Goal: Answer question/provide support: Share knowledge or assist other users

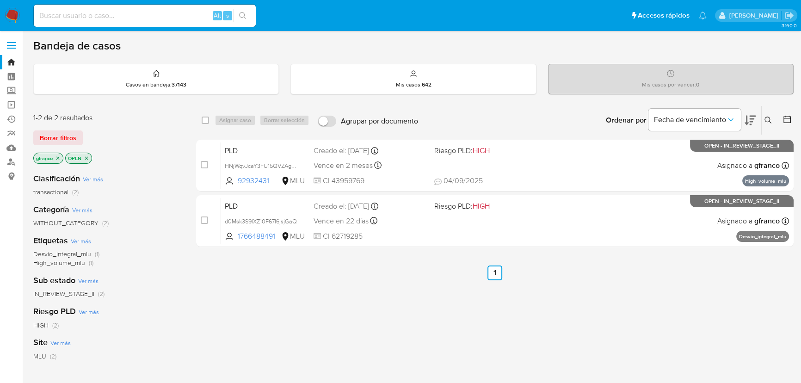
click at [551, 307] on div "select-all-cases-checkbox Asignar caso Borrar selección Agrupar por documento O…" at bounding box center [495, 314] width 598 height 419
click at [135, 12] on input at bounding box center [145, 16] width 222 height 12
paste input "d0Msk3S9lXZ10F67I6jsjGaQ"
type input "d0Msk3S9lXZ10F67I6jsjGaQ"
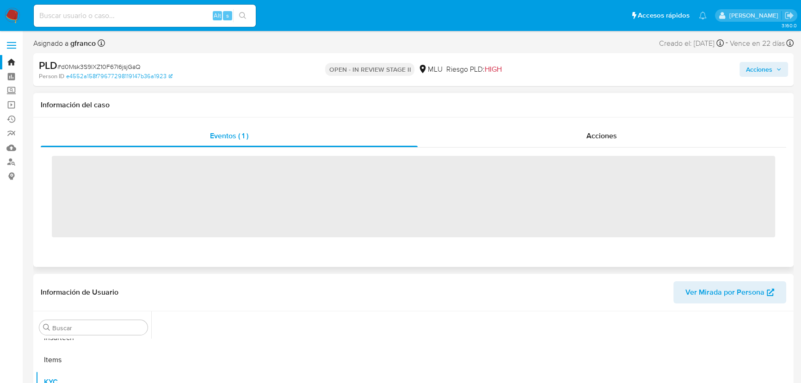
scroll to position [413, 0]
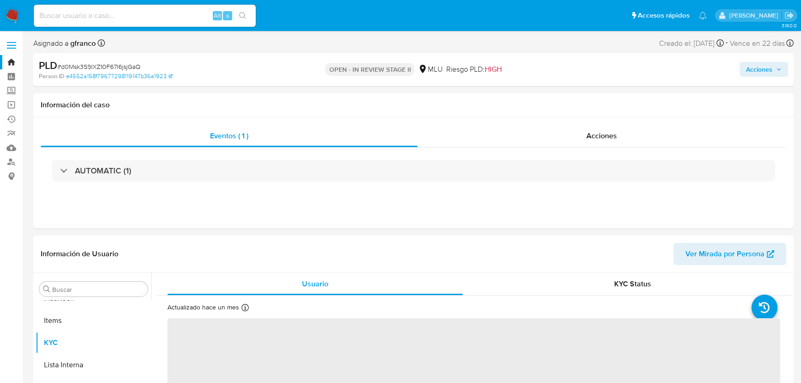
select select "10"
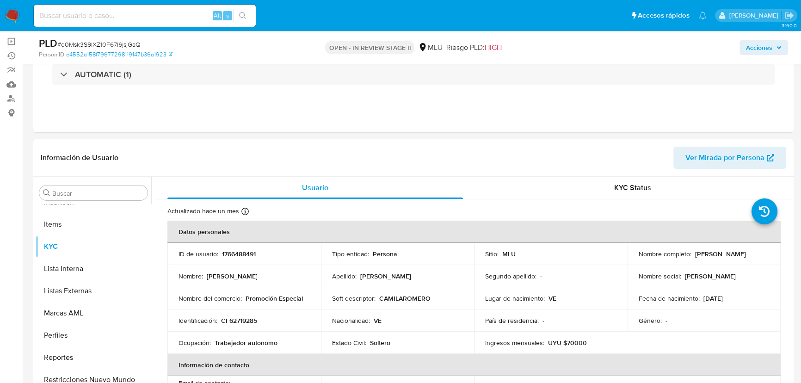
scroll to position [84, 0]
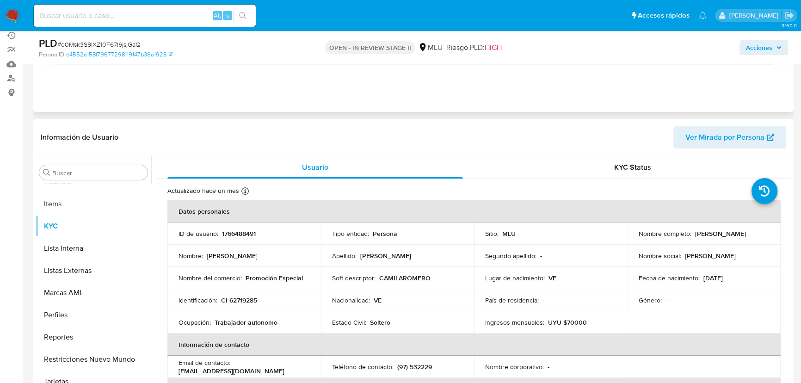
click at [268, 74] on div "AUTOMATIC (1)" at bounding box center [414, 54] width 746 height 46
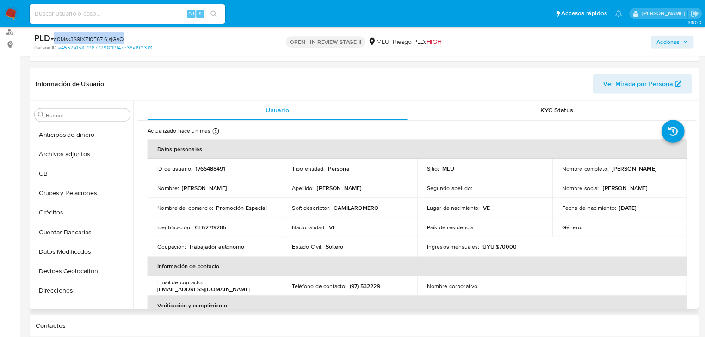
scroll to position [126, 0]
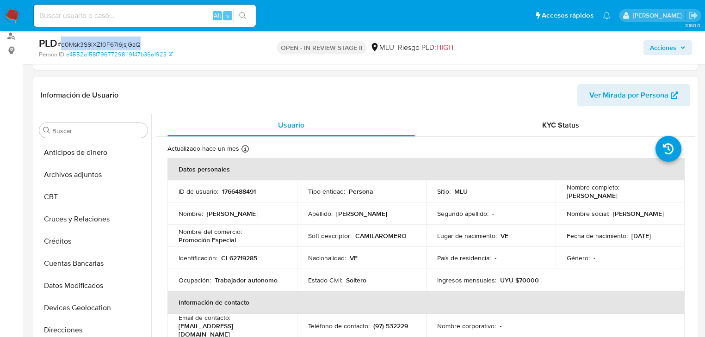
drag, startPoint x: 566, startPoint y: 195, endPoint x: 639, endPoint y: 194, distance: 72.6
click at [618, 194] on p "Jose Manuel Acosta Linares" at bounding box center [592, 196] width 51 height 8
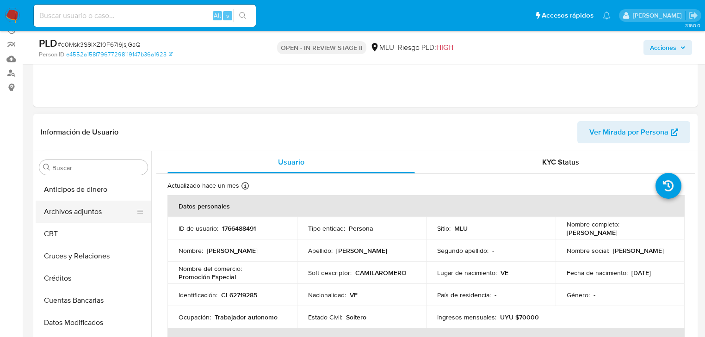
click at [87, 220] on button "Archivos adjuntos" at bounding box center [90, 212] width 108 height 22
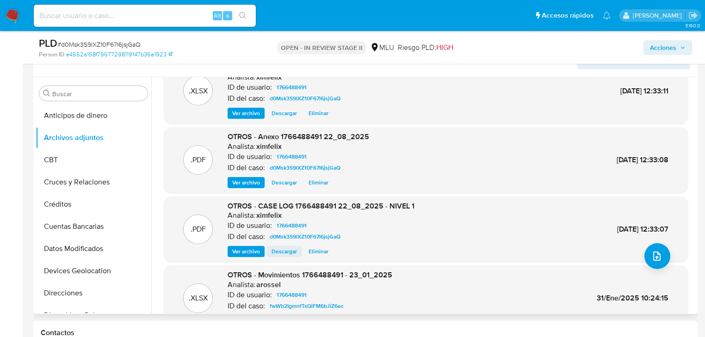
scroll to position [37, 0]
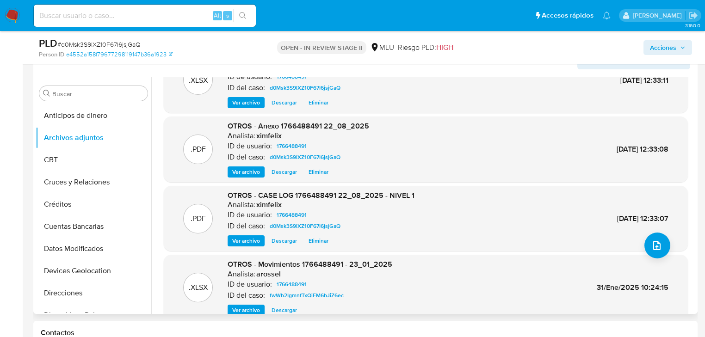
click at [250, 240] on span "Ver archivo" at bounding box center [246, 240] width 28 height 9
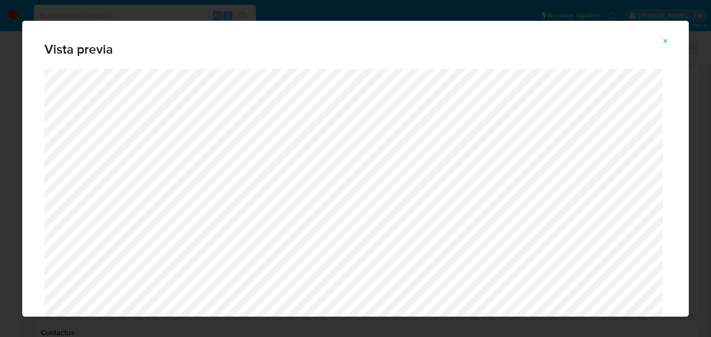
click at [669, 43] on button "Attachment preview" at bounding box center [665, 41] width 20 height 15
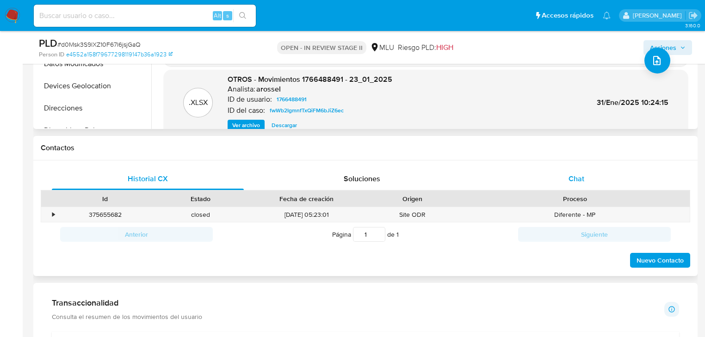
click at [542, 176] on div "Chat" at bounding box center [577, 179] width 192 height 22
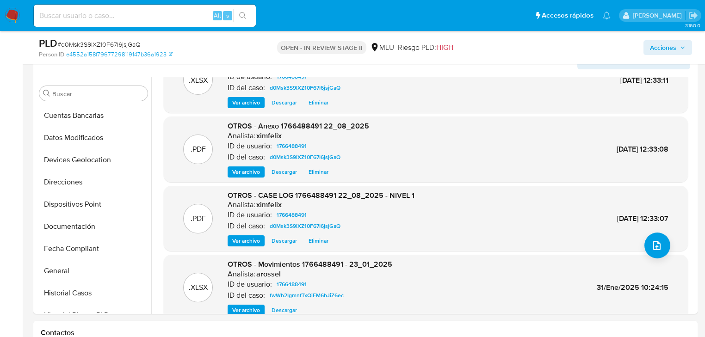
scroll to position [0, 0]
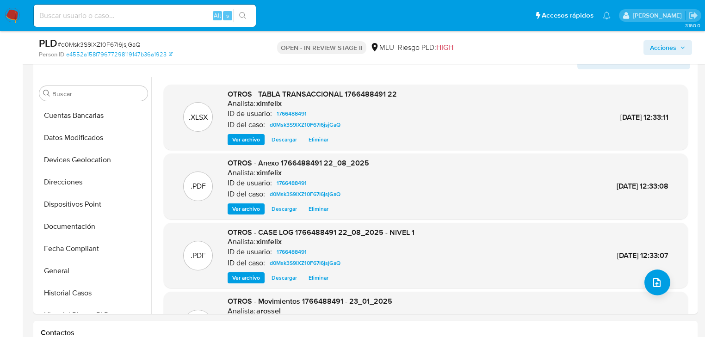
click at [242, 205] on span "Ver archivo" at bounding box center [246, 209] width 28 height 9
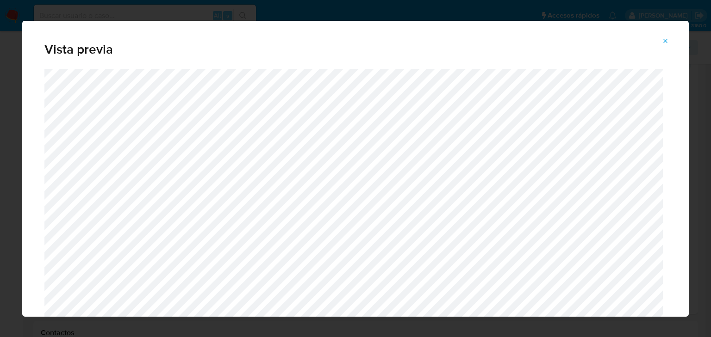
click at [668, 40] on icon "Attachment preview" at bounding box center [665, 40] width 7 height 7
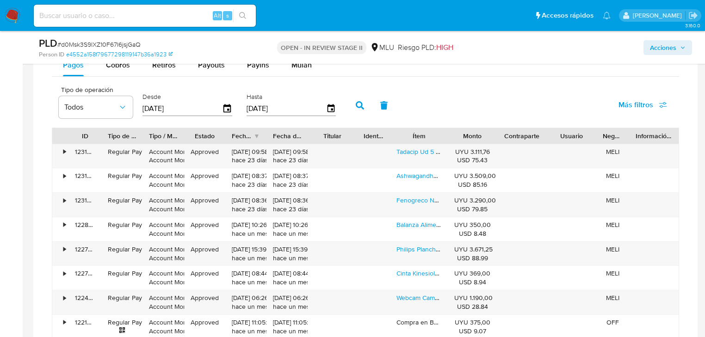
scroll to position [829, 0]
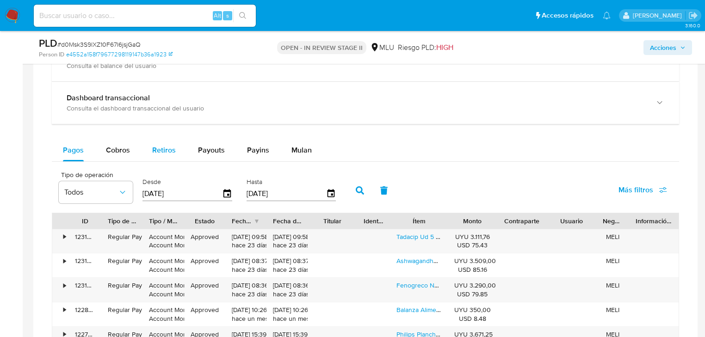
click at [155, 149] on span "Retiros" at bounding box center [164, 150] width 24 height 11
select select "10"
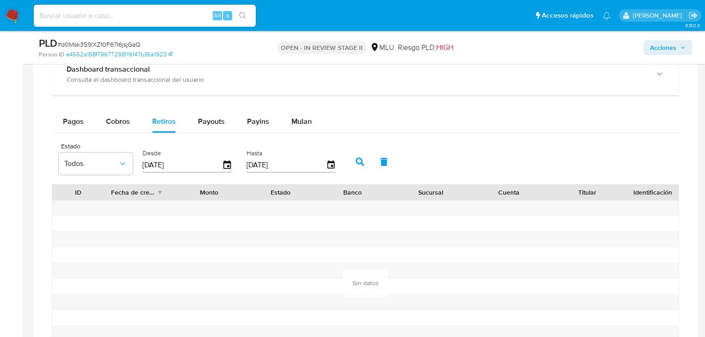
scroll to position [866, 0]
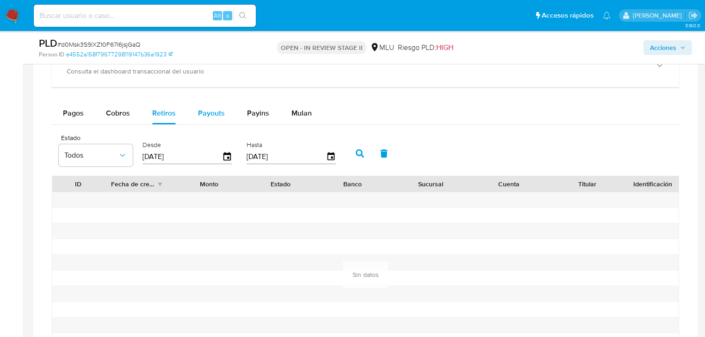
click at [205, 114] on span "Payouts" at bounding box center [211, 113] width 27 height 11
select select "10"
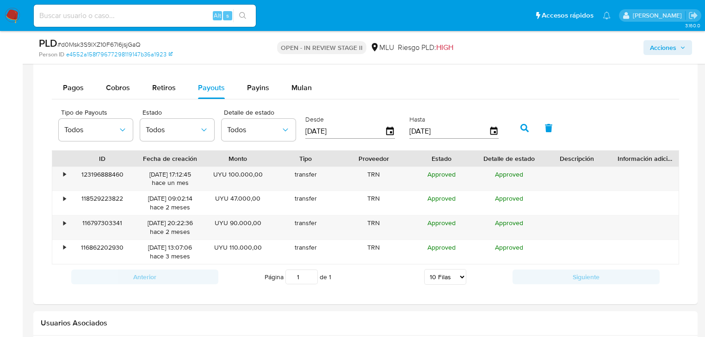
scroll to position [903, 0]
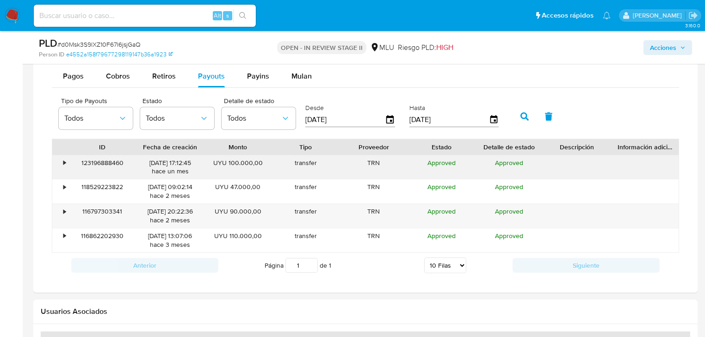
click at [56, 163] on div "•" at bounding box center [60, 167] width 16 height 24
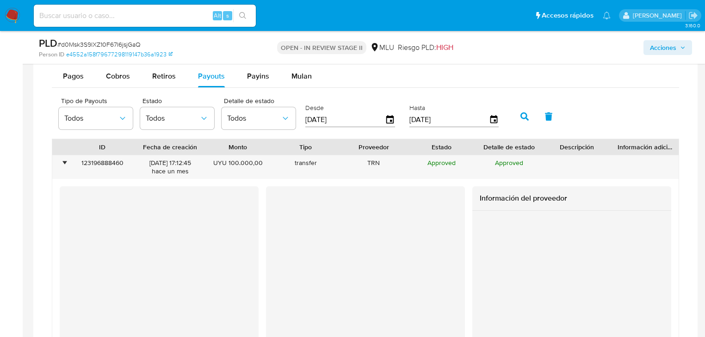
scroll to position [940, 0]
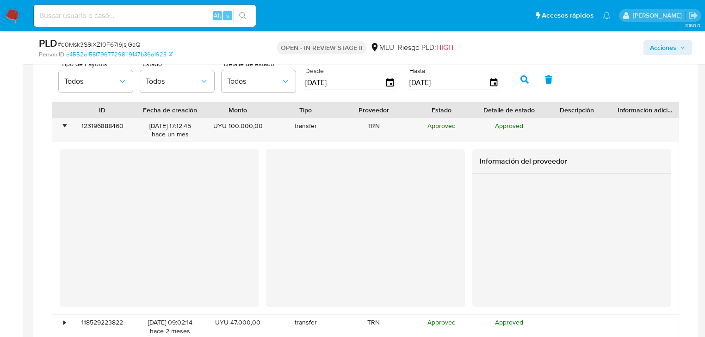
click at [469, 265] on div "Información del proveedor" at bounding box center [366, 228] width 612 height 158
drag, startPoint x: 469, startPoint y: 265, endPoint x: 453, endPoint y: 265, distance: 16.7
click at [469, 265] on div "Información del proveedor" at bounding box center [366, 228] width 612 height 158
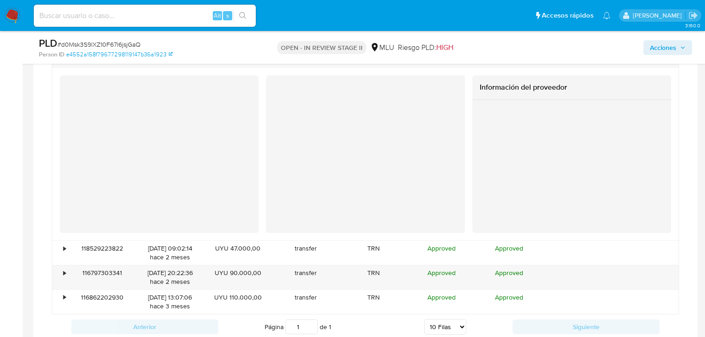
scroll to position [1014, 0]
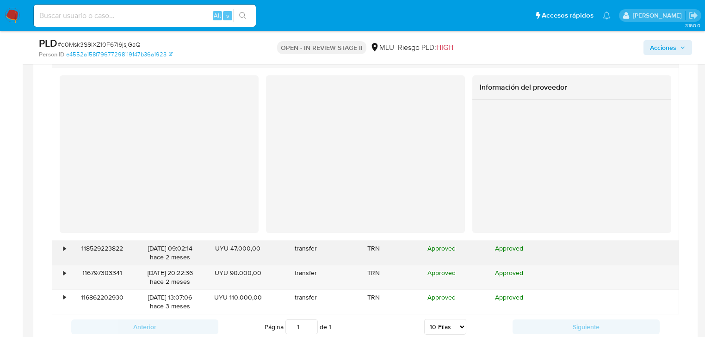
click at [52, 257] on div "•" at bounding box center [60, 253] width 16 height 24
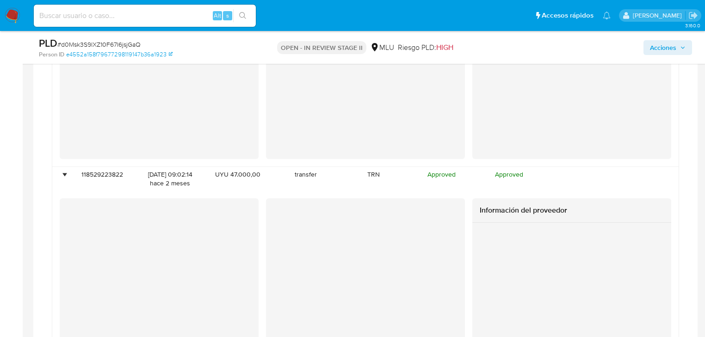
scroll to position [1125, 0]
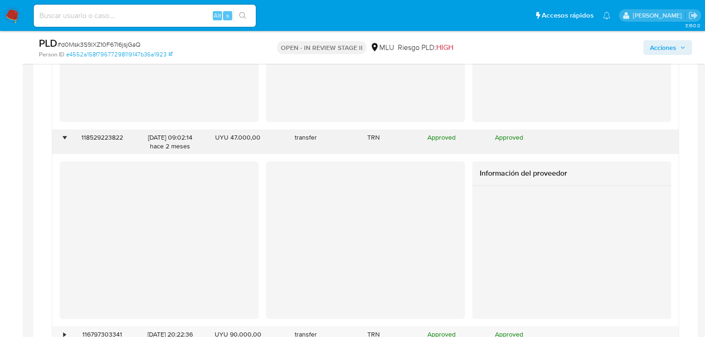
click at [66, 135] on div "•" at bounding box center [64, 137] width 2 height 9
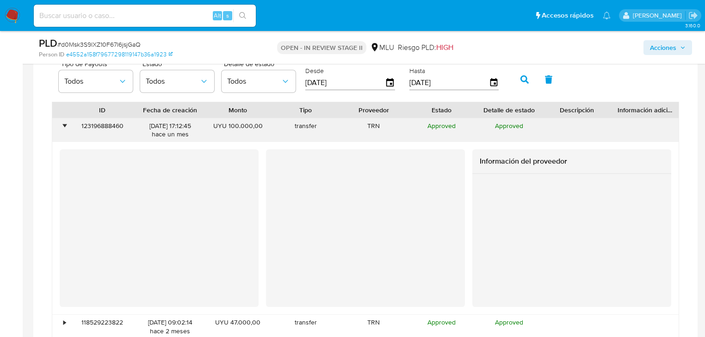
click at [58, 126] on div "•" at bounding box center [60, 130] width 16 height 24
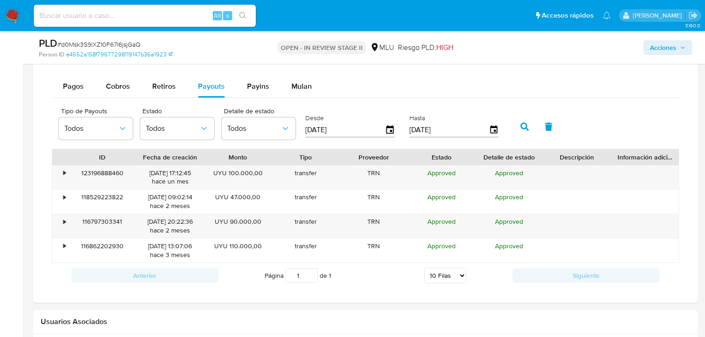
scroll to position [866, 0]
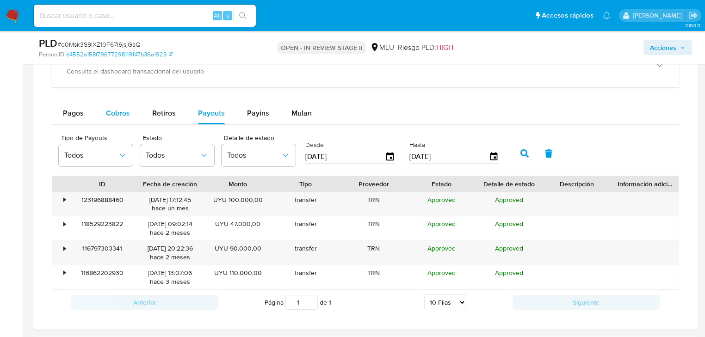
click at [131, 113] on button "Cobros" at bounding box center [118, 113] width 46 height 22
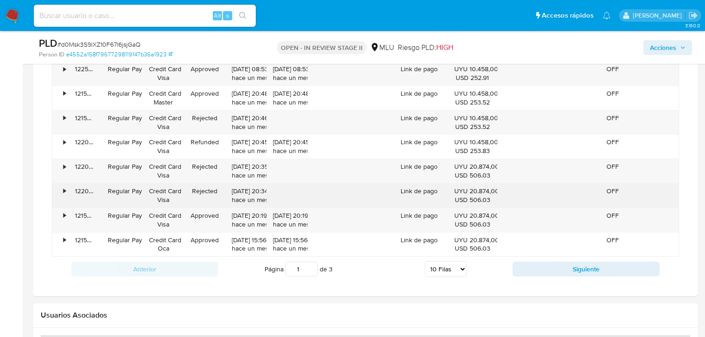
scroll to position [1051, 0]
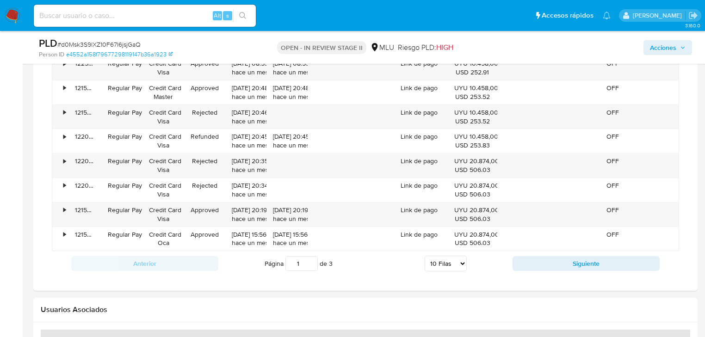
click at [441, 264] on select "5 Filas 10 Filas 20 Filas 25 Filas 50 Filas 100 Filas" at bounding box center [446, 264] width 42 height 16
select select "100"
click at [425, 256] on select "5 Filas 10 Filas 20 Filas 25 Filas 50 Filas 100 Filas" at bounding box center [446, 264] width 42 height 16
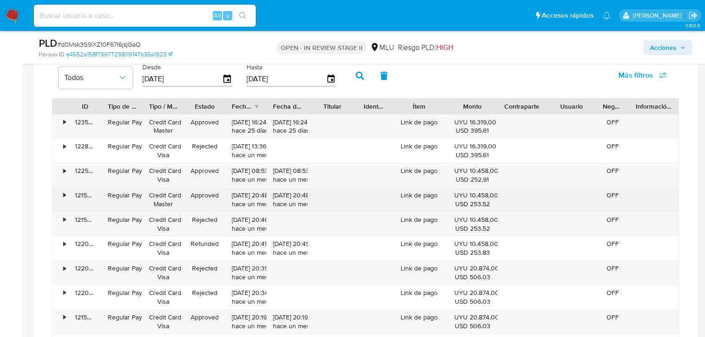
scroll to position [940, 0]
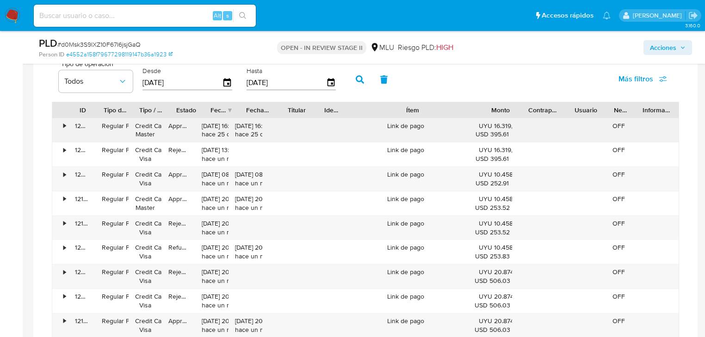
drag, startPoint x: 441, startPoint y: 111, endPoint x: 483, endPoint y: 133, distance: 47.0
click at [516, 115] on div "ID Tipo de operación Tipo / Método Estado Fecha de creación Fecha de aprobación…" at bounding box center [365, 110] width 627 height 16
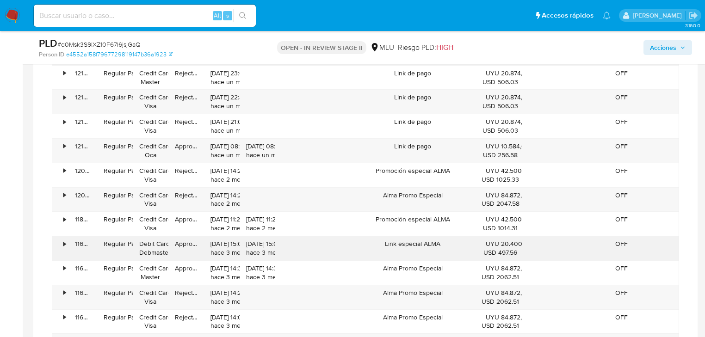
scroll to position [1347, 0]
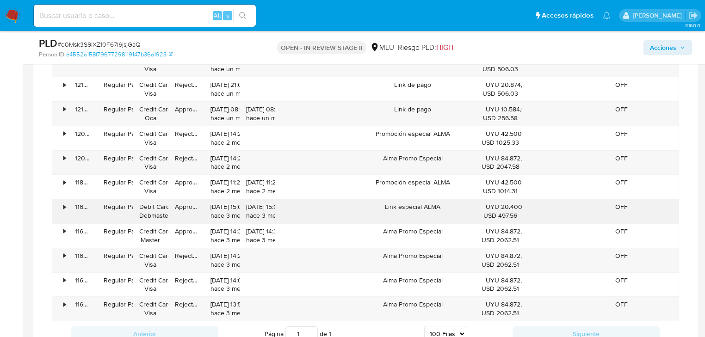
drag, startPoint x: 388, startPoint y: 205, endPoint x: 426, endPoint y: 205, distance: 37.9
click at [426, 205] on div "Link especial ALMA" at bounding box center [413, 211] width 133 height 24
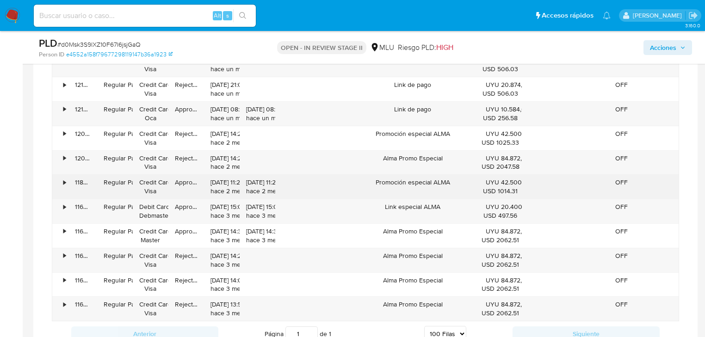
drag, startPoint x: 395, startPoint y: 180, endPoint x: 441, endPoint y: 182, distance: 45.9
click at [441, 182] on div "Promoción especial ALMA" at bounding box center [413, 187] width 133 height 24
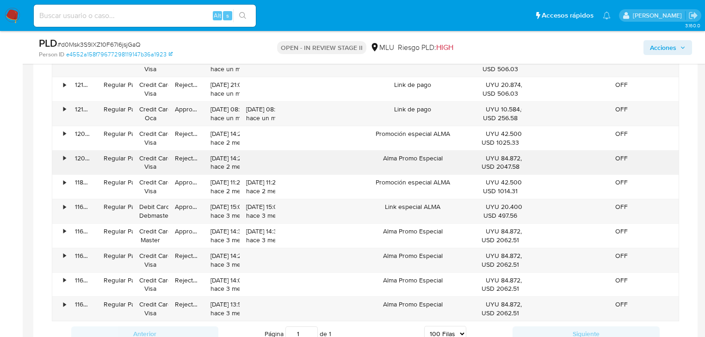
click at [403, 151] on div "Alma Promo Especial" at bounding box center [413, 163] width 133 height 24
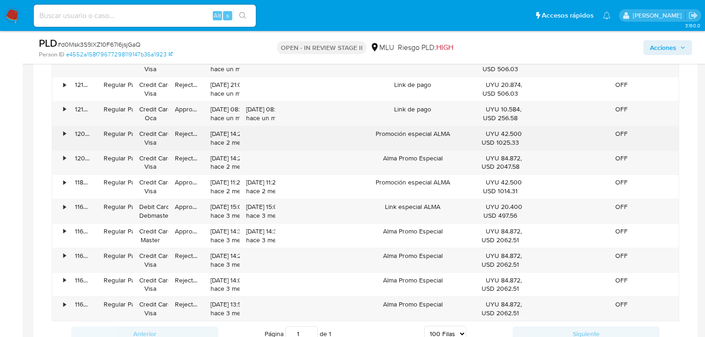
click at [444, 129] on div "Promoción especial ALMA" at bounding box center [413, 138] width 133 height 24
click at [435, 133] on div "Promoción especial ALMA" at bounding box center [413, 138] width 133 height 24
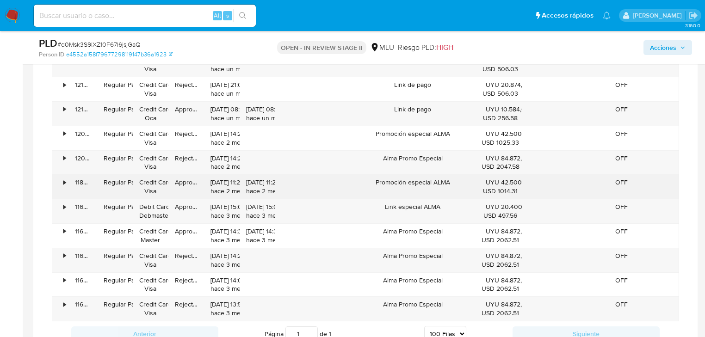
click at [435, 180] on div "Promoción especial ALMA" at bounding box center [413, 187] width 133 height 24
click at [444, 178] on div "Promoción especial ALMA" at bounding box center [413, 187] width 133 height 24
drag, startPoint x: 434, startPoint y: 180, endPoint x: 448, endPoint y: 181, distance: 14.0
click at [448, 181] on div "Promoción especial ALMA" at bounding box center [413, 187] width 133 height 24
click at [447, 192] on div "Promoción especial ALMA" at bounding box center [413, 187] width 133 height 24
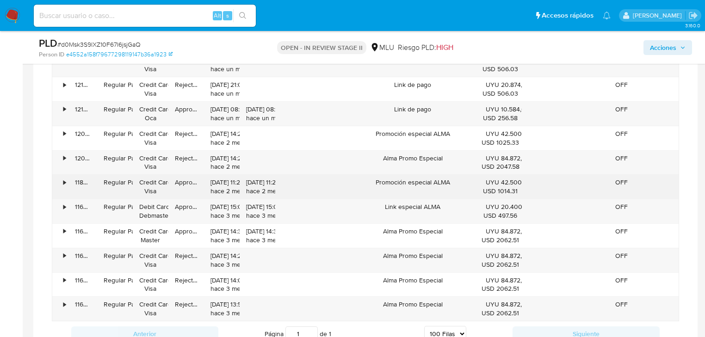
click at [446, 180] on div "Promoción especial ALMA" at bounding box center [413, 187] width 133 height 24
click at [452, 179] on div "Promoción especial ALMA" at bounding box center [413, 187] width 133 height 24
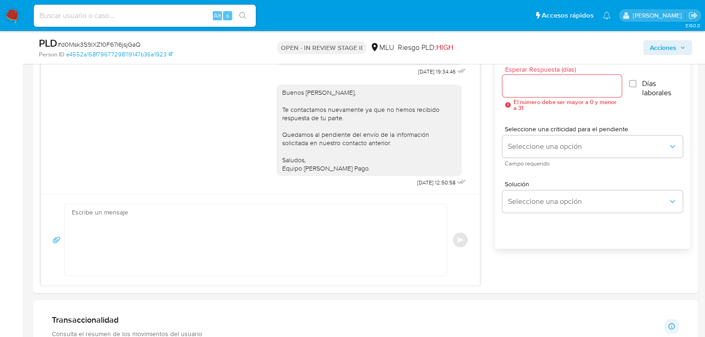
scroll to position [459, 0]
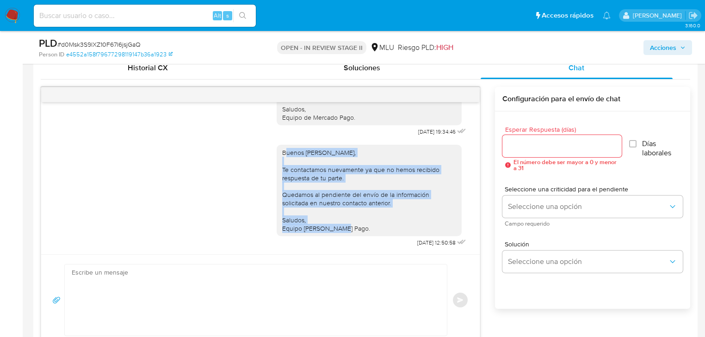
drag, startPoint x: 350, startPoint y: 229, endPoint x: 279, endPoint y: 150, distance: 106.2
click at [282, 150] on div "Buenos días José, Te contactamos nuevamente ya que no hemos recibido respuesta …" at bounding box center [369, 191] width 174 height 84
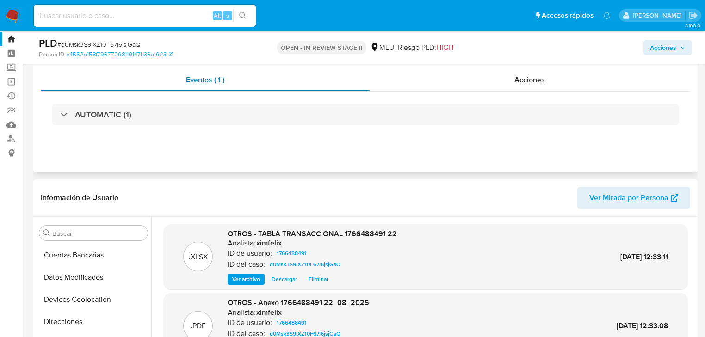
scroll to position [0, 0]
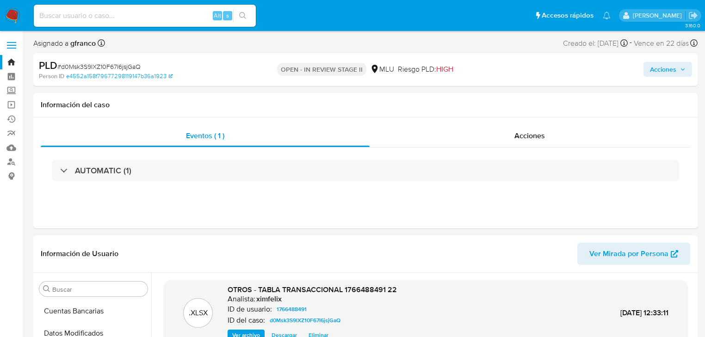
click at [135, 66] on span "# d0Msk3S9lXZ10F67I6jsjGaQ" at bounding box center [98, 66] width 83 height 9
copy span "d0Msk3S9lXZ10F67I6jsjGaQ"
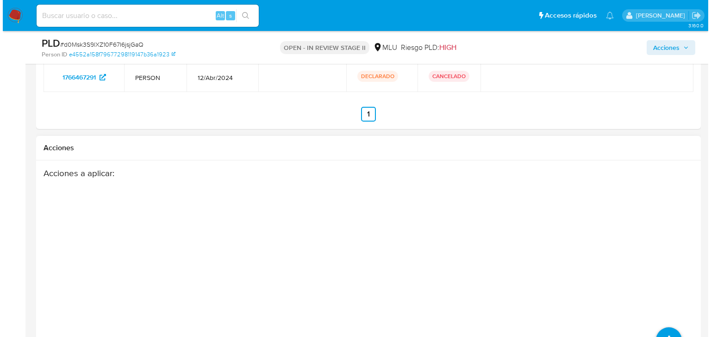
scroll to position [1828, 0]
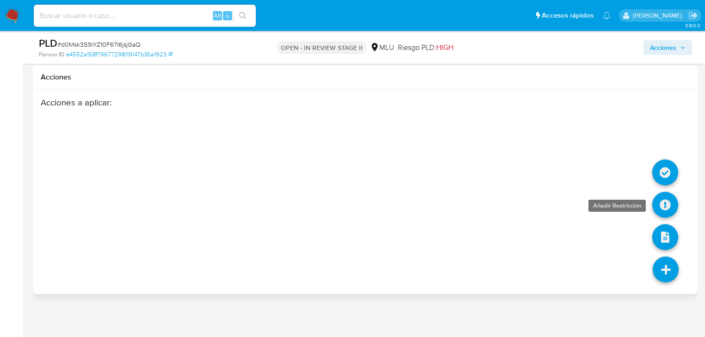
click at [661, 200] on icon at bounding box center [665, 205] width 26 height 26
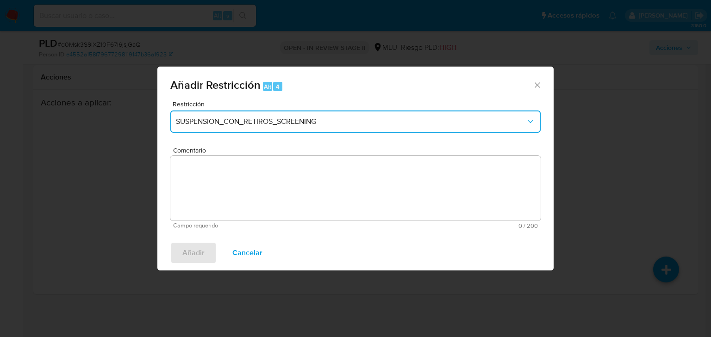
click at [310, 122] on span "SUSPENSION_CON_RETIROS_SCREENING" at bounding box center [351, 121] width 350 height 9
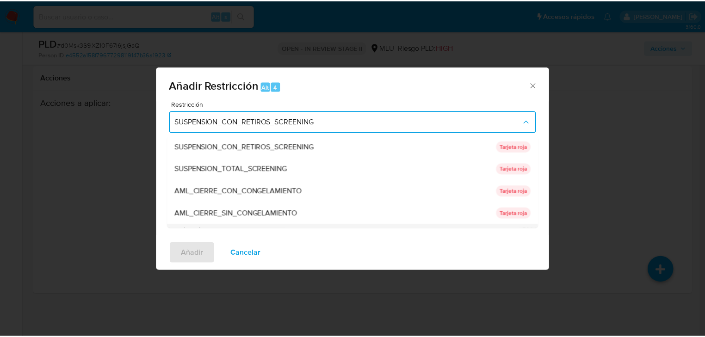
scroll to position [85, 0]
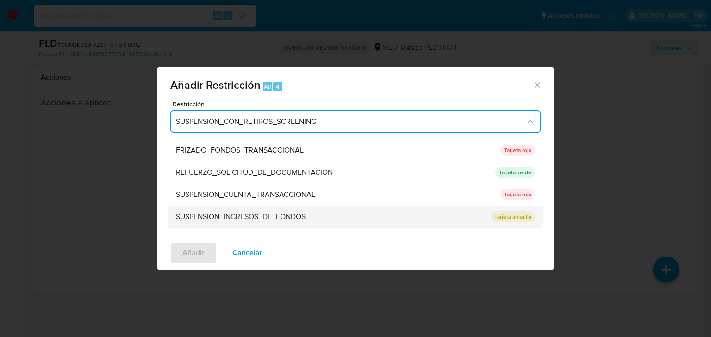
click at [328, 217] on div "SUSPENSION_INGRESOS_DE_FONDOS" at bounding box center [330, 217] width 309 height 22
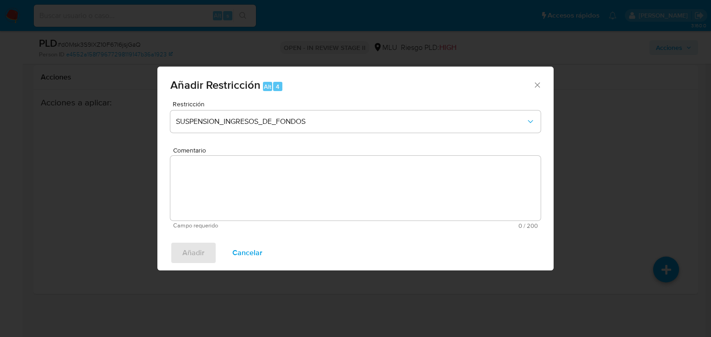
click at [400, 193] on textarea "Comentario" at bounding box center [355, 188] width 370 height 65
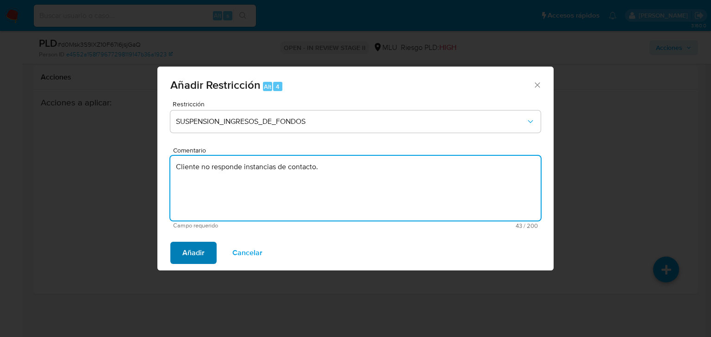
type textarea "Cliente no responde instancias de contacto."
click at [189, 249] on span "Añadir" at bounding box center [193, 253] width 22 height 20
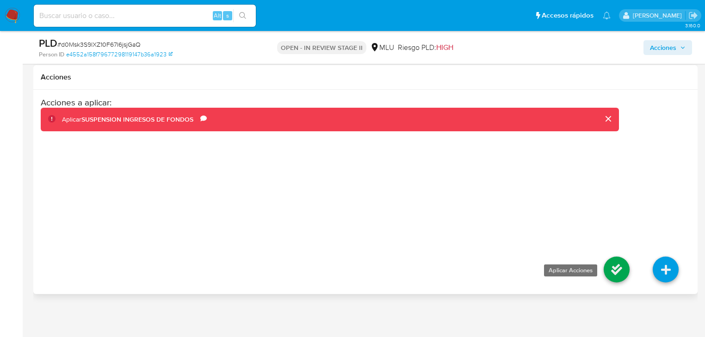
click at [618, 269] on icon at bounding box center [617, 270] width 26 height 26
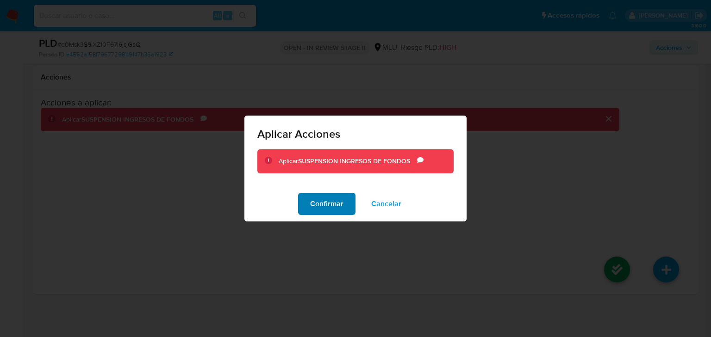
click at [334, 207] on span "Confirmar" at bounding box center [326, 204] width 33 height 20
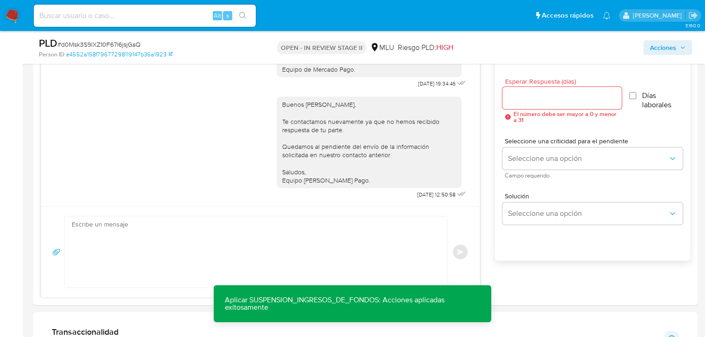
scroll to position [495, 0]
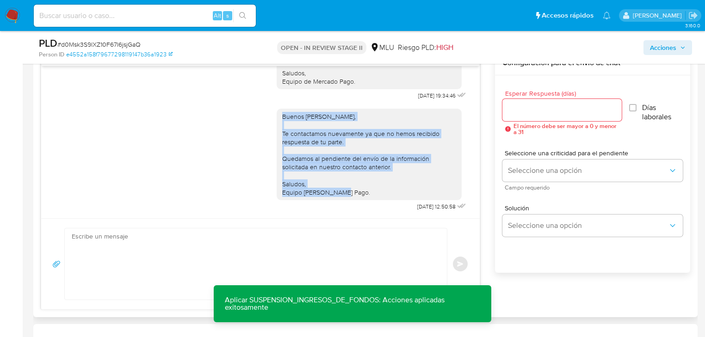
drag, startPoint x: 351, startPoint y: 194, endPoint x: 276, endPoint y: 118, distance: 107.6
click at [277, 118] on div "Buenos días José, Te contactamos nuevamente ya que no hemos recibido respuesta …" at bounding box center [369, 155] width 185 height 92
copy div "Buenos días José, Te contactamos nuevamente ya que no hemos recibido respuesta …"
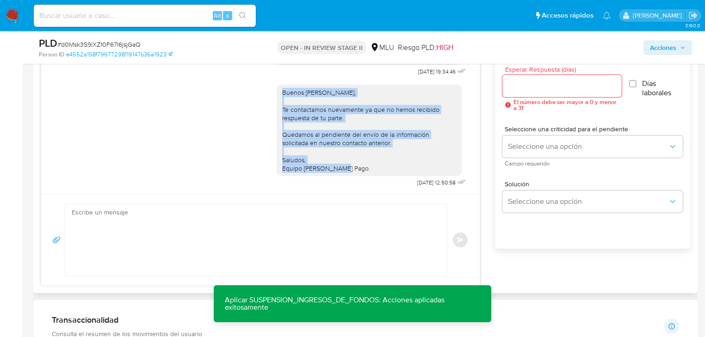
scroll to position [532, 0]
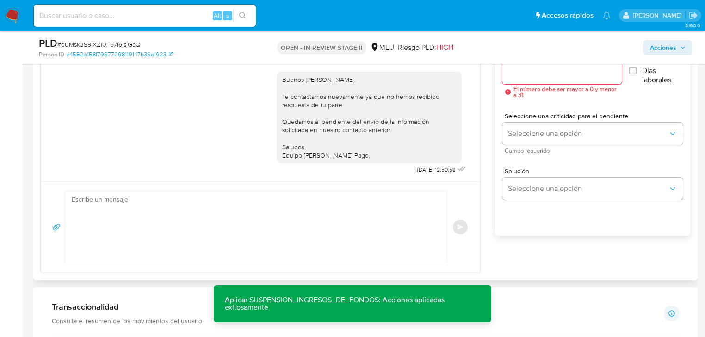
click at [197, 204] on textarea at bounding box center [254, 227] width 364 height 71
paste textarea "Buenos días José, Te contactamos nuevamente ya que no hemos recibido respuesta …"
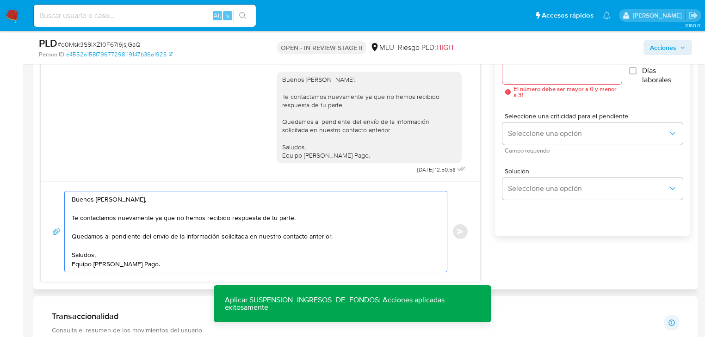
drag, startPoint x: 109, startPoint y: 198, endPoint x: 67, endPoint y: 201, distance: 42.2
click at [67, 201] on div "Buenos días José, Te contactamos nuevamente ya que no hemos recibido respuesta …" at bounding box center [254, 232] width 378 height 81
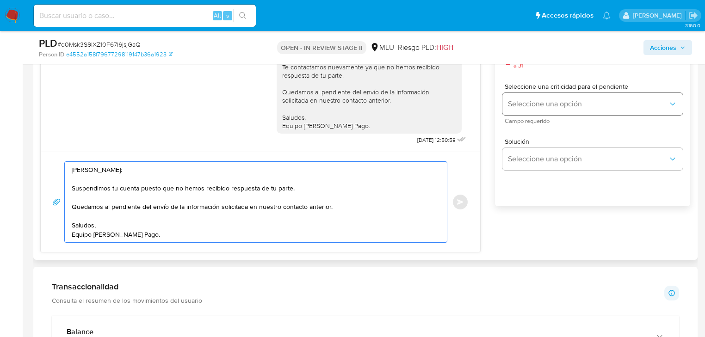
scroll to position [458, 0]
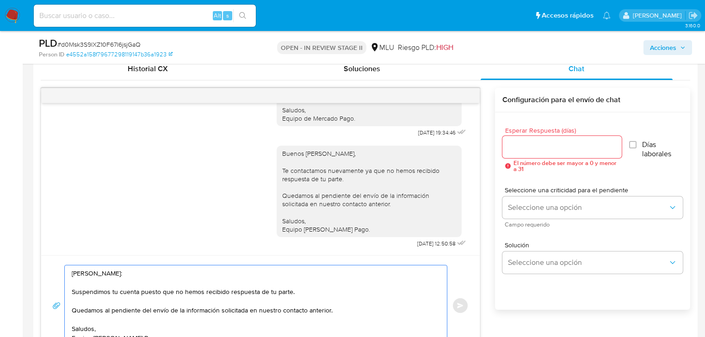
type textarea "Hola, José: Suspendimos tu cuenta puesto que no hemos recibido respuesta de tu …"
click at [549, 146] on input "Esperar Respuesta (días)" at bounding box center [561, 147] width 119 height 12
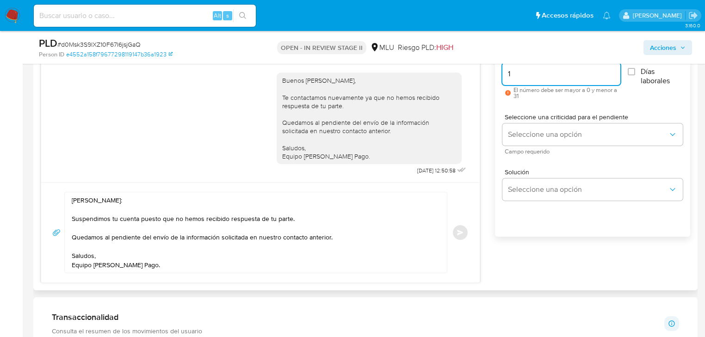
scroll to position [532, 0]
type input "1"
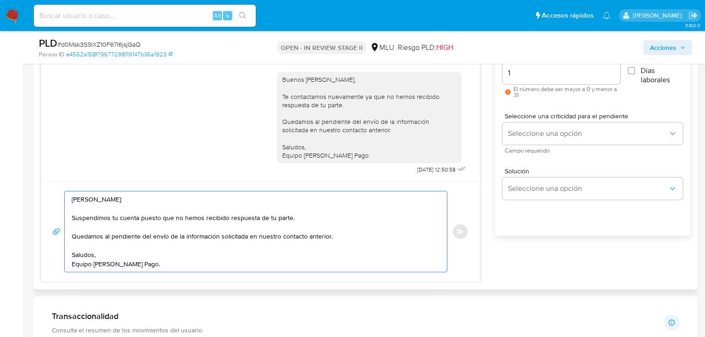
drag, startPoint x: 151, startPoint y: 217, endPoint x: 260, endPoint y: 219, distance: 108.3
click at [260, 219] on textarea "Hola, José: Suspendimos tu cuenta puesto que no hemos recibido respuesta de tu …" at bounding box center [254, 232] width 364 height 81
drag, startPoint x: 181, startPoint y: 234, endPoint x: 266, endPoint y: 231, distance: 85.2
click at [265, 231] on textarea "Hola, José: Suspendimos tu cuenta puesto que no hemos recibido respuesta de tu …" at bounding box center [254, 232] width 364 height 81
click at [283, 233] on textarea "Hola, José: Suspendimos tu cuenta puesto que no hemos recibido respuesta de tu …" at bounding box center [254, 232] width 364 height 81
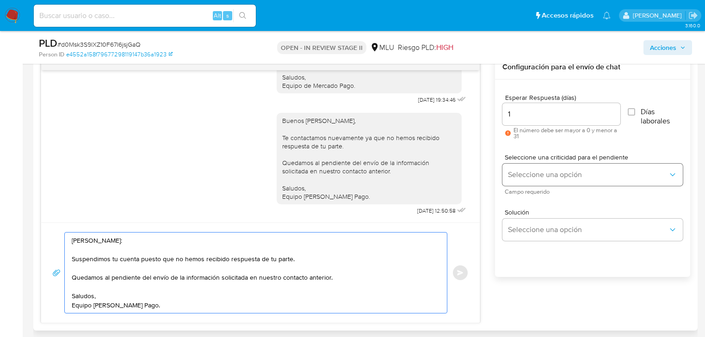
scroll to position [458, 0]
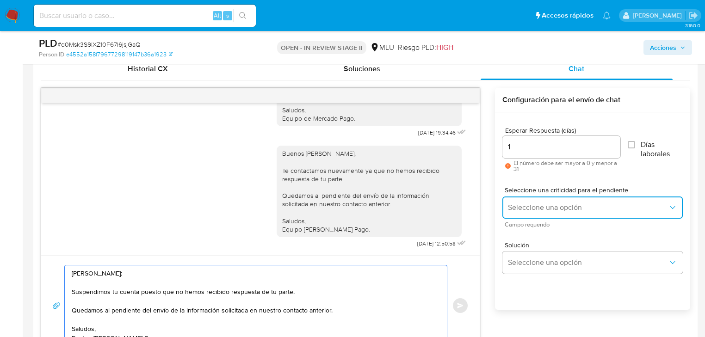
click at [535, 215] on button "Seleccione una opción" at bounding box center [592, 208] width 180 height 22
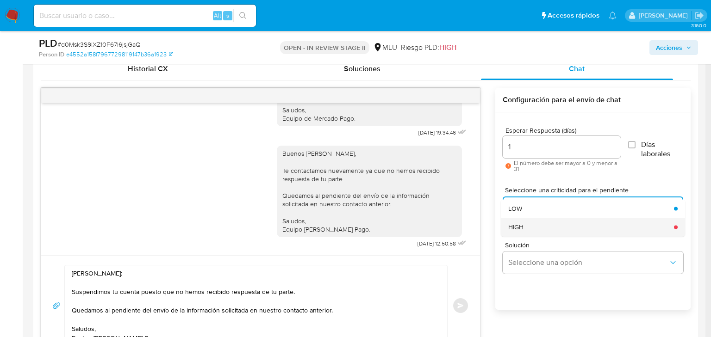
click at [530, 228] on div "HIGH" at bounding box center [588, 227] width 160 height 19
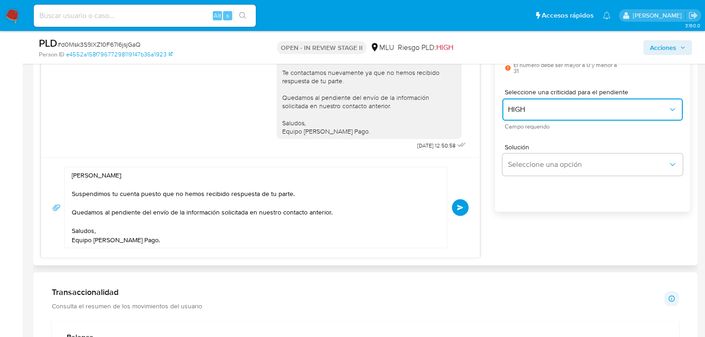
scroll to position [569, 0]
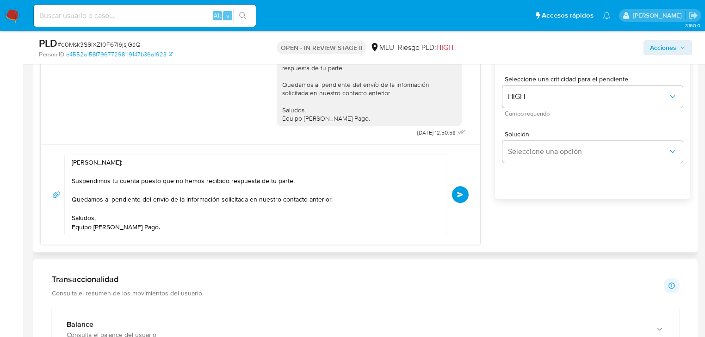
click at [458, 192] on span "Enviar" at bounding box center [460, 195] width 6 height 6
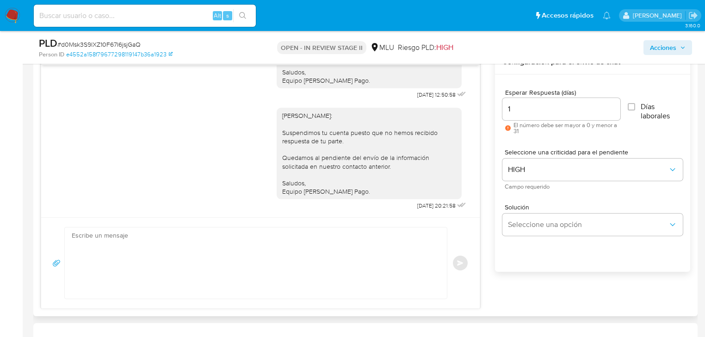
scroll to position [495, 0]
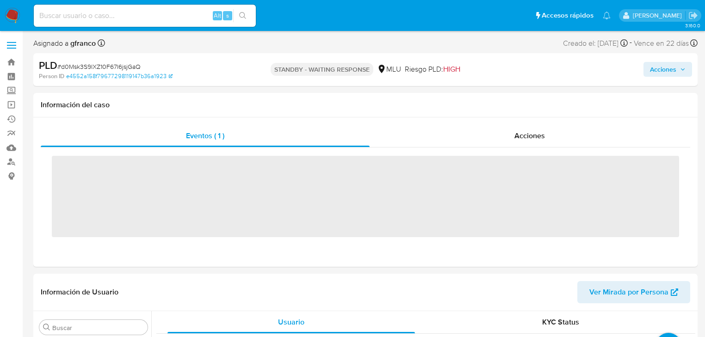
scroll to position [413, 0]
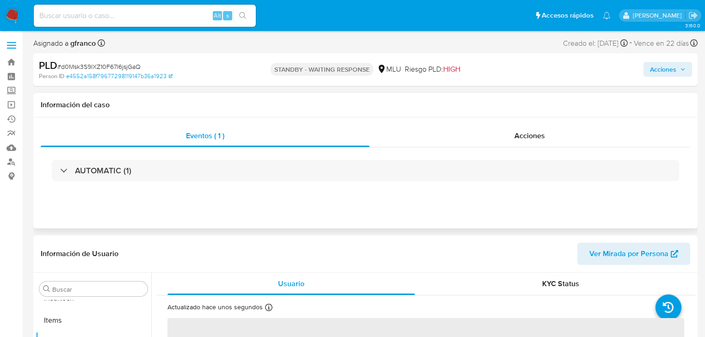
select select "10"
click at [74, 12] on input at bounding box center [145, 16] width 222 height 12
paste input "HNjWqvJcaY3FU15QVZAgosby"
type input "HNjWqvJcaY3FU15QVZAgosby"
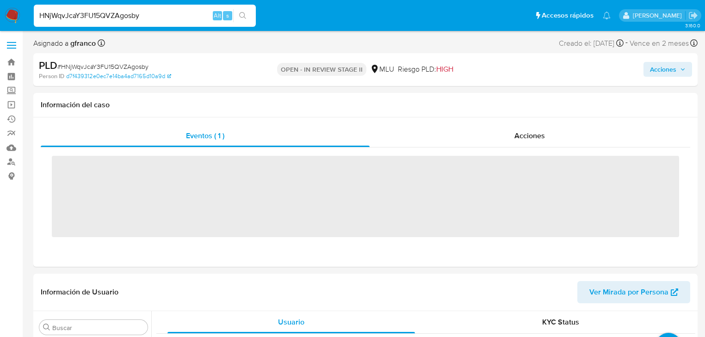
scroll to position [413, 0]
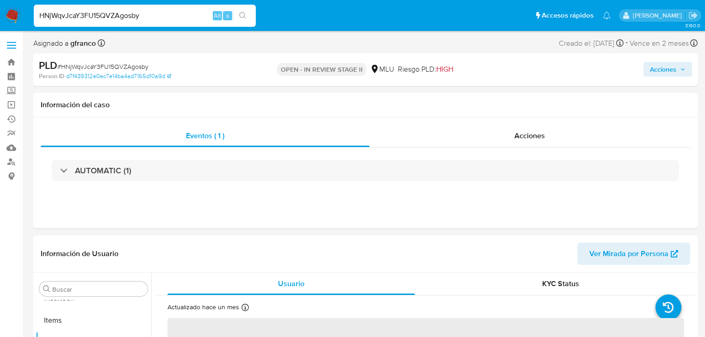
select select "10"
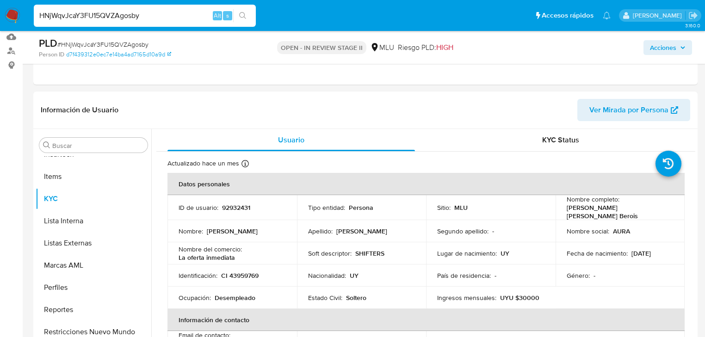
scroll to position [148, 0]
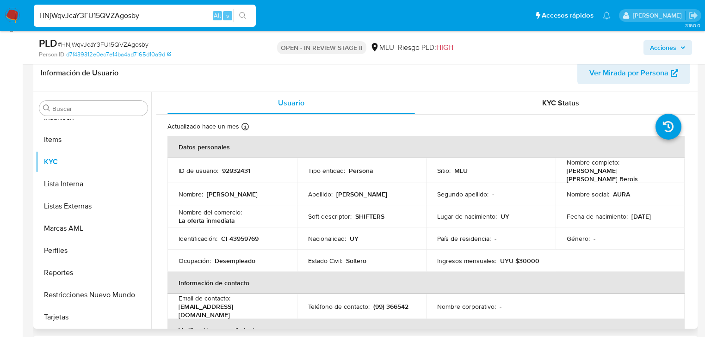
click at [407, 228] on td "Nacionalidad : UY" at bounding box center [362, 239] width 130 height 22
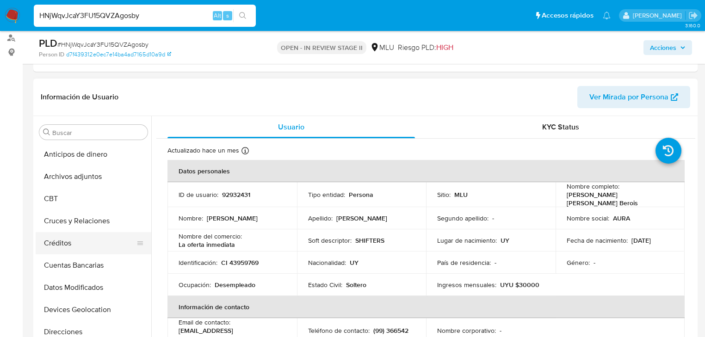
scroll to position [111, 0]
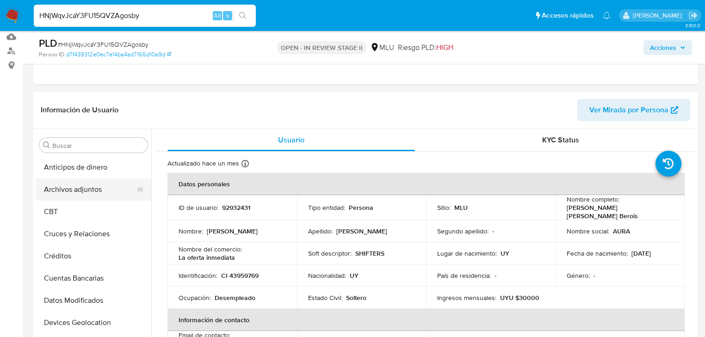
click at [69, 196] on button "Archivos adjuntos" at bounding box center [90, 190] width 108 height 22
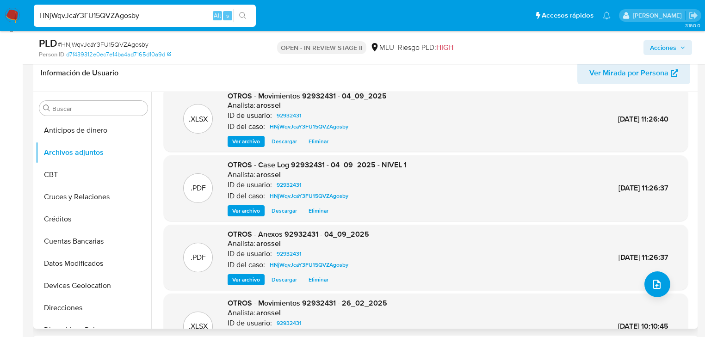
scroll to position [0, 0]
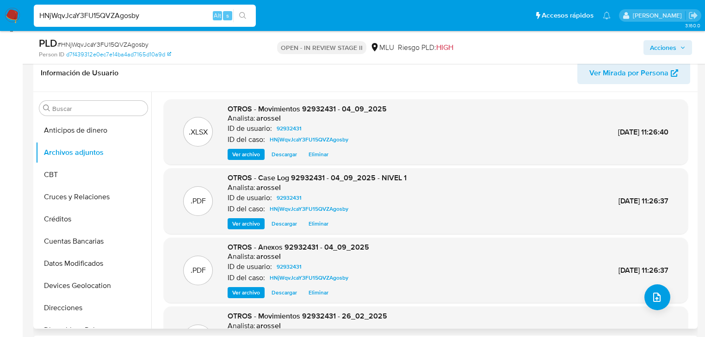
click at [250, 224] on span "Ver archivo" at bounding box center [246, 223] width 28 height 9
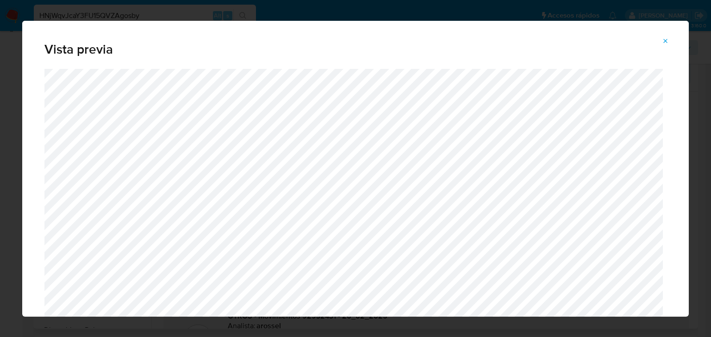
click at [666, 43] on icon "Attachment preview" at bounding box center [665, 40] width 7 height 7
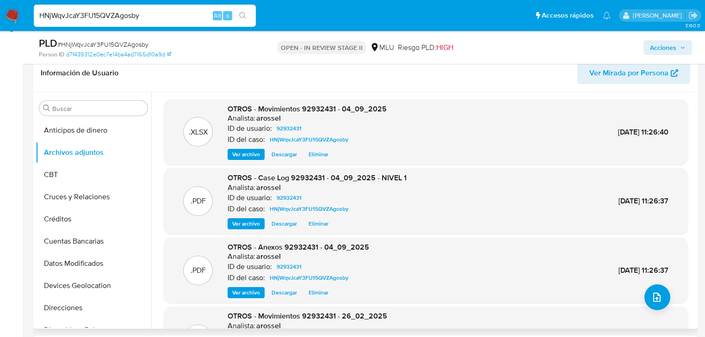
click at [180, 22] on div "HNjWqvJcaY3FU15QVZAgosby Alt s" at bounding box center [145, 16] width 222 height 22
click at [180, 15] on input "HNjWqvJcaY3FU15QVZAgosby" at bounding box center [145, 16] width 222 height 12
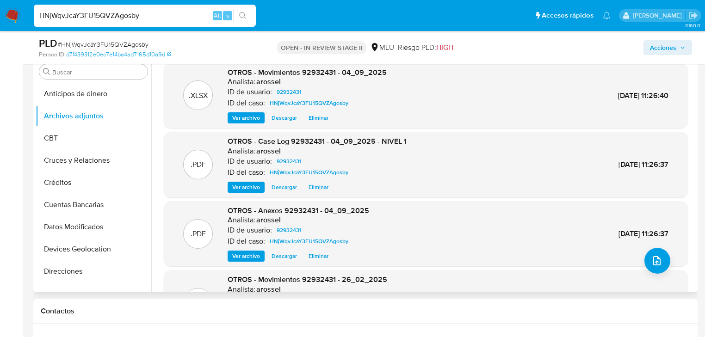
scroll to position [185, 0]
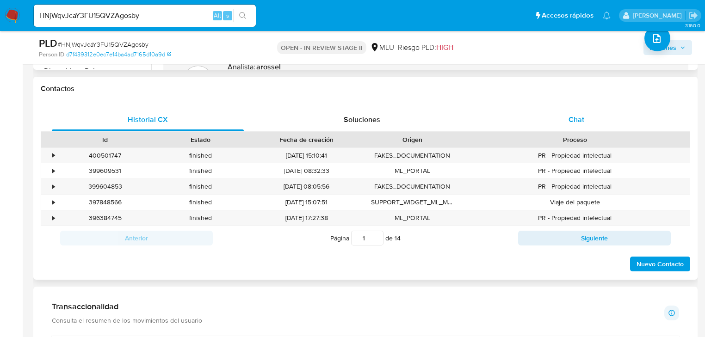
click at [565, 124] on div "Chat" at bounding box center [577, 120] width 192 height 22
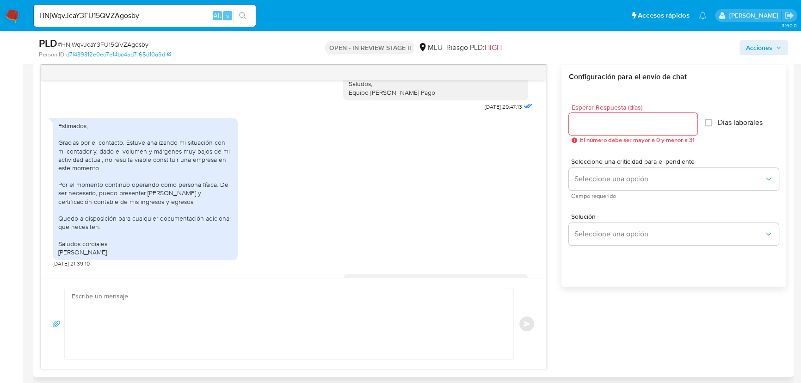
scroll to position [141, 0]
drag, startPoint x: 112, startPoint y: 145, endPoint x: 189, endPoint y: 146, distance: 77.7
click at [189, 146] on div "Estimados, Gracias por el contacto. Estuve analizando mi situación con mi conta…" at bounding box center [145, 189] width 174 height 135
drag, startPoint x: 99, startPoint y: 153, endPoint x: 159, endPoint y: 153, distance: 59.2
click at [159, 153] on div "Estimados, Gracias por el contacto. Estuve analizando mi situación con mi conta…" at bounding box center [145, 189] width 174 height 135
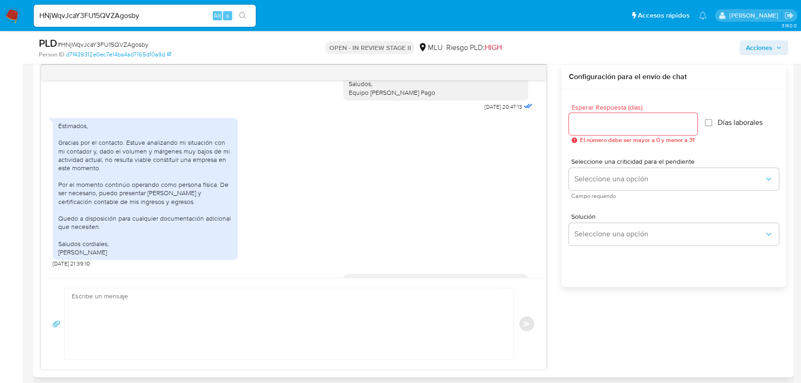
click at [154, 161] on div "Estimados, Gracias por el contacto. Estuve analizando mi situación con mi conta…" at bounding box center [145, 189] width 174 height 135
drag, startPoint x: 134, startPoint y: 151, endPoint x: 182, endPoint y: 152, distance: 48.6
click at [182, 152] on div "Estimados, Gracias por el contacto. Estuve analizando mi situación con mi conta…" at bounding box center [145, 189] width 174 height 135
click at [182, 162] on div "Estimados, Gracias por el contacto. Estuve analizando mi situación con mi conta…" at bounding box center [145, 189] width 174 height 135
drag, startPoint x: 143, startPoint y: 153, endPoint x: 204, endPoint y: 157, distance: 61.2
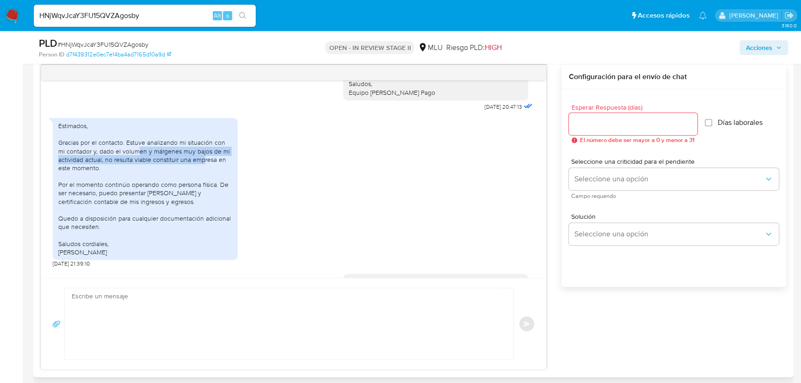
click at [204, 157] on div "Estimados, Gracias por el contacto. Estuve analizando mi situación con mi conta…" at bounding box center [145, 189] width 174 height 135
click at [128, 159] on div "Estimados, Gracias por el contacto. Estuve analizando mi situación con mi conta…" at bounding box center [145, 189] width 174 height 135
drag, startPoint x: 146, startPoint y: 158, endPoint x: 177, endPoint y: 160, distance: 31.1
click at [177, 160] on div "Estimados, Gracias por el contacto. Estuve analizando mi situación con mi conta…" at bounding box center [145, 189] width 174 height 135
click at [198, 161] on div "Estimados, Gracias por el contacto. Estuve analizando mi situación con mi conta…" at bounding box center [145, 189] width 174 height 135
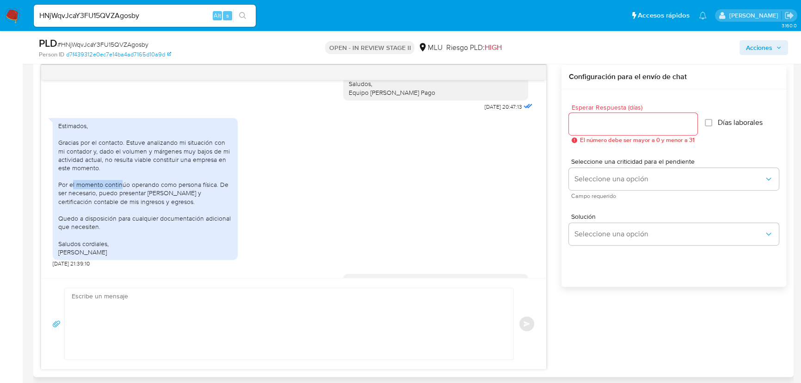
drag, startPoint x: 122, startPoint y: 184, endPoint x: 132, endPoint y: 185, distance: 9.8
click at [130, 185] on div "Estimados, Gracias por el contacto. Estuve analizando mi situación con mi conta…" at bounding box center [145, 189] width 174 height 135
click at [139, 187] on div "Estimados, Gracias por el contacto. Estuve analizando mi situación con mi conta…" at bounding box center [145, 189] width 174 height 135
drag, startPoint x: 131, startPoint y: 184, endPoint x: 212, endPoint y: 188, distance: 81.1
click at [212, 188] on div "Estimados, Gracias por el contacto. Estuve analizando mi situación con mi conta…" at bounding box center [145, 189] width 174 height 135
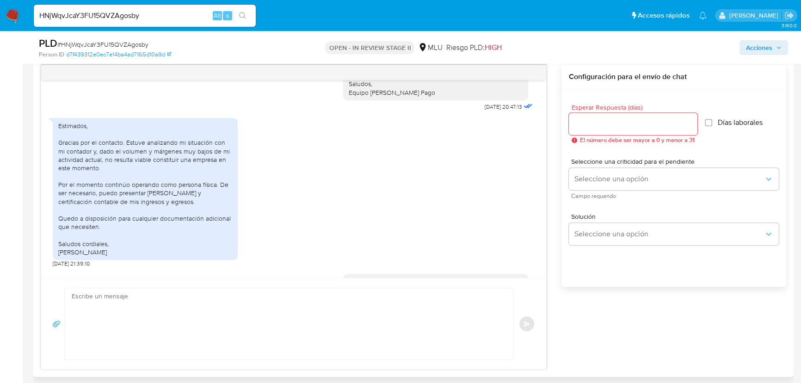
click at [197, 194] on div "Estimados, Gracias por el contacto. Estuve analizando mi situación con mi conta…" at bounding box center [145, 189] width 174 height 135
drag, startPoint x: 82, startPoint y: 194, endPoint x: 131, endPoint y: 194, distance: 49.0
click at [131, 194] on div "Estimados, Gracias por el contacto. Estuve analizando mi situación con mi conta…" at bounding box center [145, 189] width 174 height 135
drag, startPoint x: 199, startPoint y: 195, endPoint x: 129, endPoint y: 194, distance: 70.3
click at [129, 194] on div "Estimados, Gracias por el contacto. Estuve analizando mi situación con mi conta…" at bounding box center [145, 189] width 174 height 135
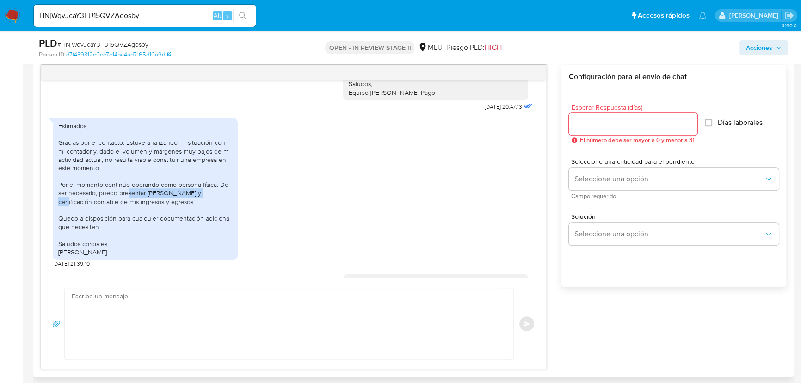
click at [129, 194] on div "Estimados, Gracias por el contacto. Estuve analizando mi situación con mi conta…" at bounding box center [145, 189] width 174 height 135
drag, startPoint x: 84, startPoint y: 199, endPoint x: 161, endPoint y: 206, distance: 78.0
click at [159, 206] on div "Estimados, Gracias por el contacto. Estuve analizando mi situación con mi conta…" at bounding box center [145, 189] width 174 height 135
drag, startPoint x: 68, startPoint y: 217, endPoint x: 152, endPoint y: 221, distance: 84.3
click at [152, 221] on div "Estimados, Gracias por el contacto. Estuve analizando mi situación con mi conta…" at bounding box center [145, 189] width 174 height 135
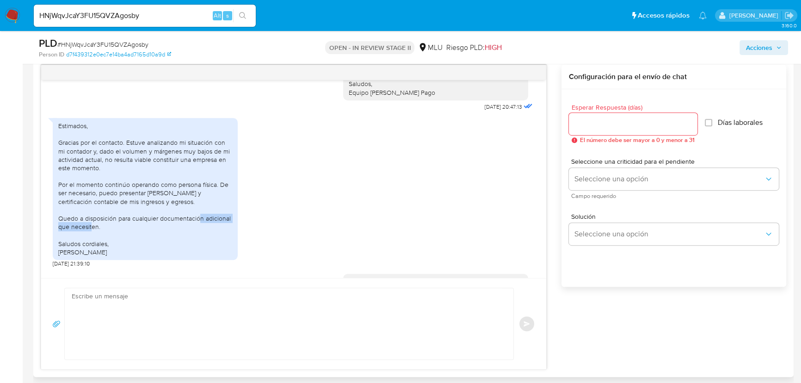
drag, startPoint x: 202, startPoint y: 223, endPoint x: 208, endPoint y: 222, distance: 6.0
click at [208, 222] on div "Estimados, Gracias por el contacto. Estuve analizando mi situación con mi conta…" at bounding box center [145, 189] width 174 height 135
click at [189, 218] on div "Estimados, Gracias por el contacto. Estuve analizando mi situación con mi conta…" at bounding box center [145, 189] width 174 height 135
drag, startPoint x: 189, startPoint y: 218, endPoint x: 135, endPoint y: 216, distance: 54.2
click at [135, 216] on div "Estimados, Gracias por el contacto. Estuve analizando mi situación con mi conta…" at bounding box center [145, 189] width 174 height 135
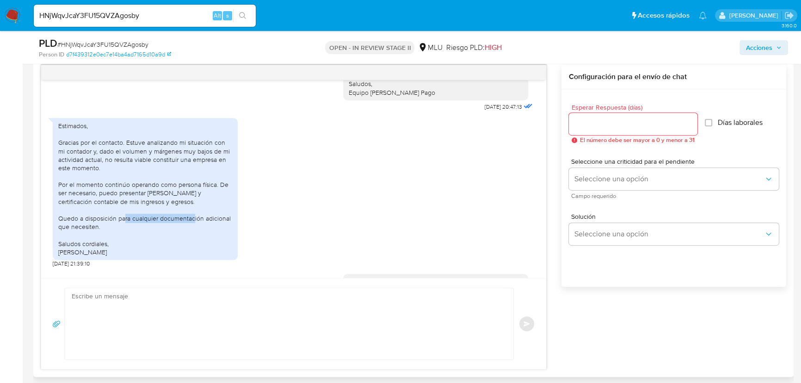
click at [135, 216] on div "Estimados, Gracias por el contacto. Estuve analizando mi situación con mi conta…" at bounding box center [145, 189] width 174 height 135
click at [106, 199] on div "Estimados, Gracias por el contacto. Estuve analizando mi situación con mi conta…" at bounding box center [145, 189] width 174 height 135
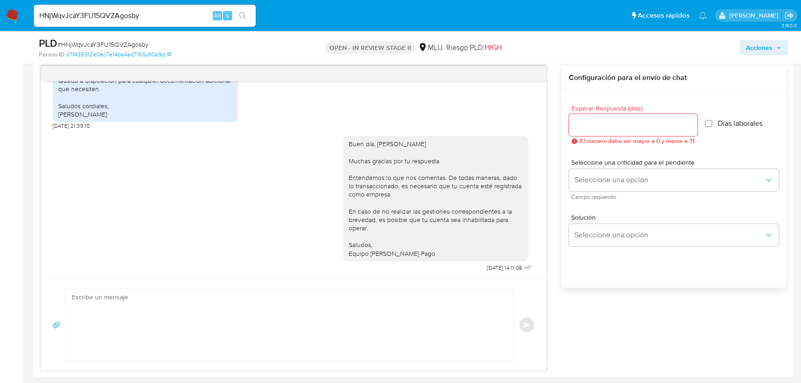
scroll to position [481, 0]
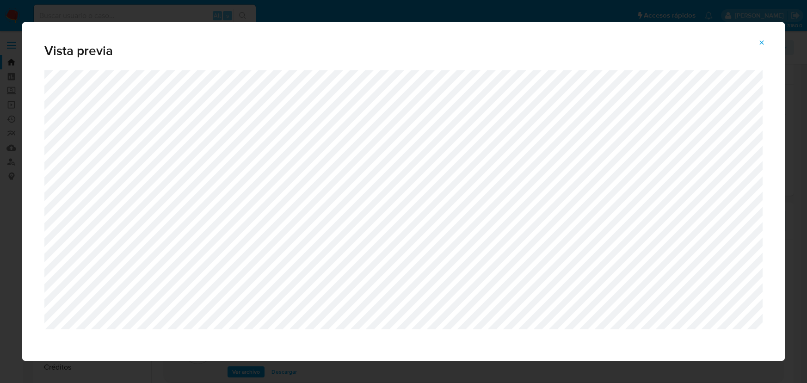
select select "10"
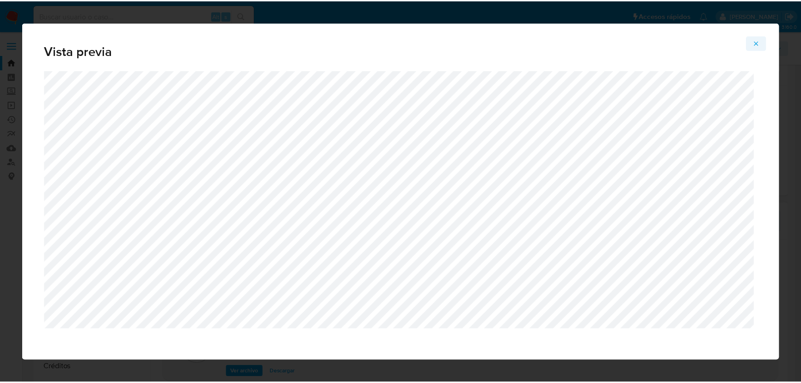
scroll to position [126, 0]
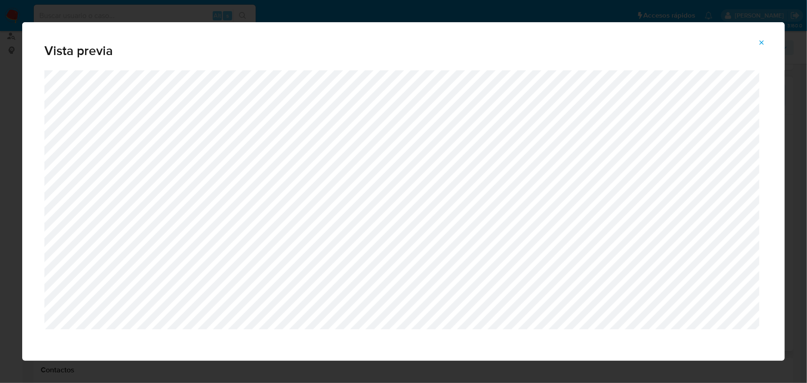
click at [767, 46] on button "Attachment preview" at bounding box center [762, 42] width 20 height 15
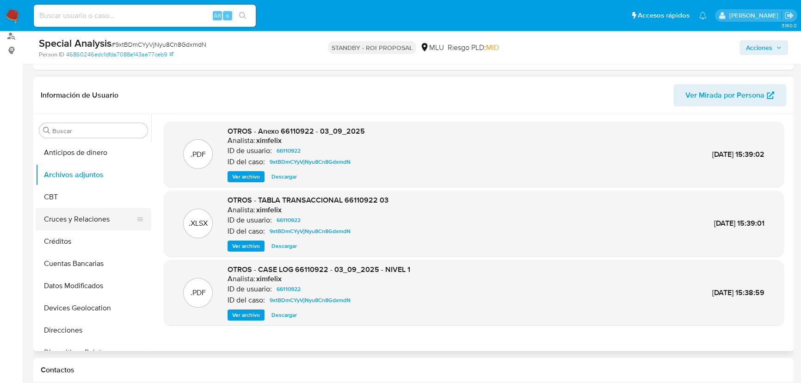
scroll to position [0, 0]
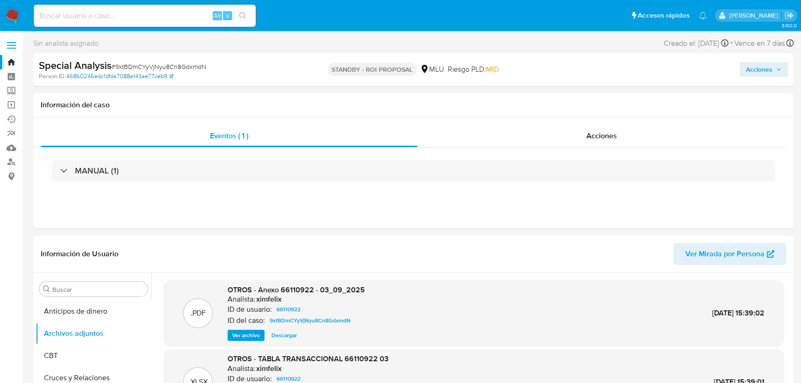
click at [124, 79] on link "46860246edc1dfda7088e143ae77ceb9" at bounding box center [119, 76] width 107 height 8
click at [7, 13] on img at bounding box center [13, 16] width 16 height 16
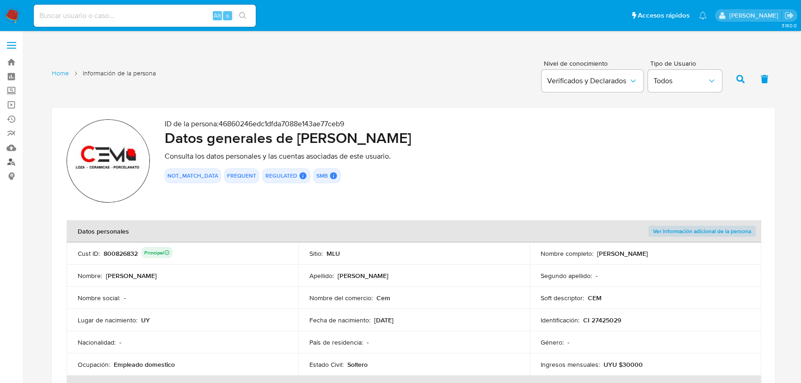
click at [12, 159] on link "Buscador de personas" at bounding box center [55, 162] width 110 height 14
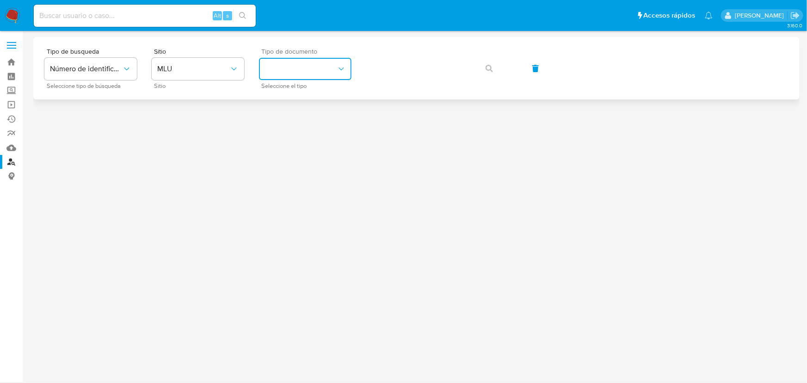
click at [338, 71] on icon "identificationType" at bounding box center [341, 68] width 9 height 9
click at [293, 99] on div "CI CI" at bounding box center [303, 98] width 76 height 31
click at [132, 74] on button "Número de identificación" at bounding box center [90, 69] width 93 height 22
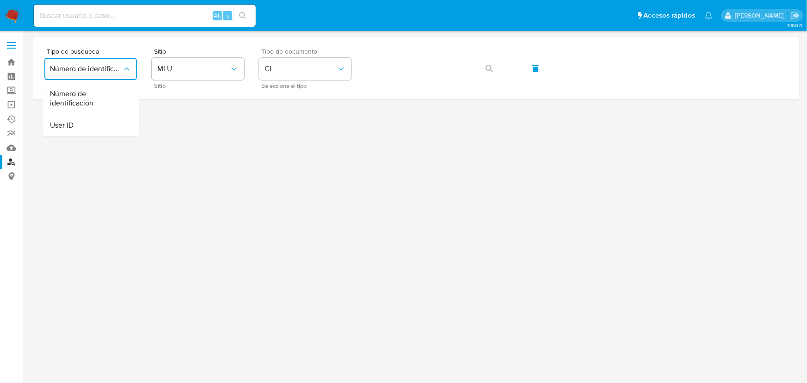
click at [246, 150] on div at bounding box center [416, 190] width 767 height 307
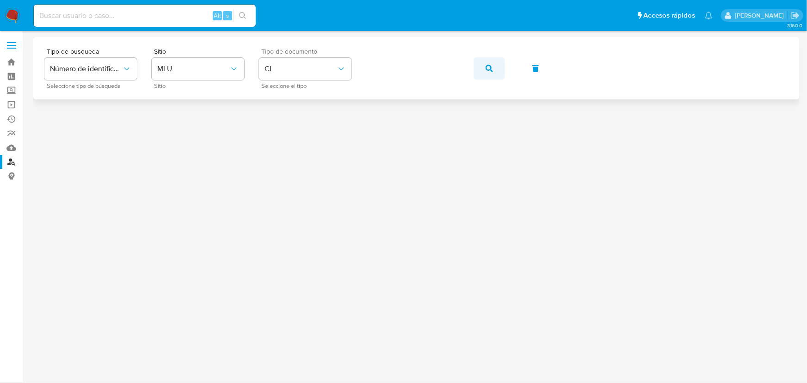
click at [492, 70] on icon "button" at bounding box center [489, 68] width 7 height 7
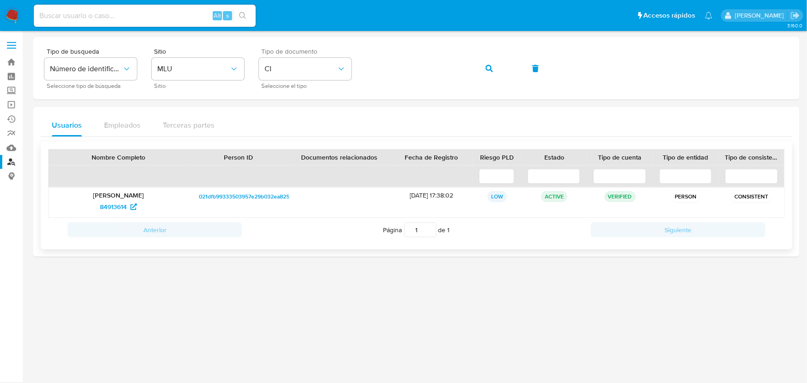
click at [760, 197] on p "CONSISTENT" at bounding box center [751, 196] width 41 height 11
click at [117, 206] on span "84913614" at bounding box center [113, 206] width 27 height 15
click at [744, 197] on p "CONSISTENT" at bounding box center [751, 196] width 41 height 11
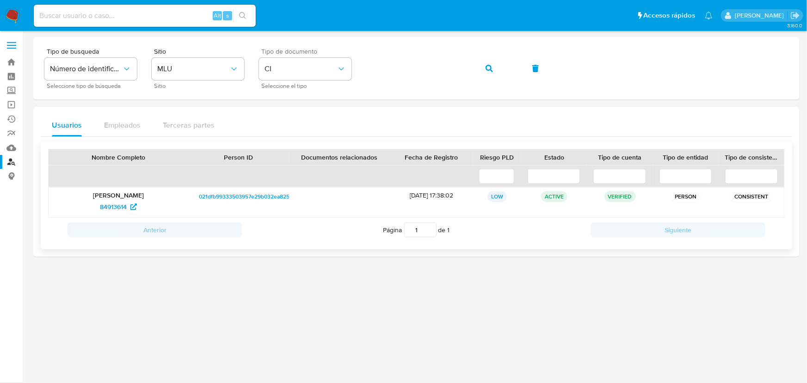
click at [744, 197] on p "CONSISTENT" at bounding box center [751, 196] width 41 height 11
click at [745, 194] on p "CONSISTENT" at bounding box center [751, 196] width 41 height 11
click at [754, 198] on p "CONSISTENT" at bounding box center [751, 196] width 41 height 11
click at [747, 198] on p "CONSISTENT" at bounding box center [751, 196] width 41 height 11
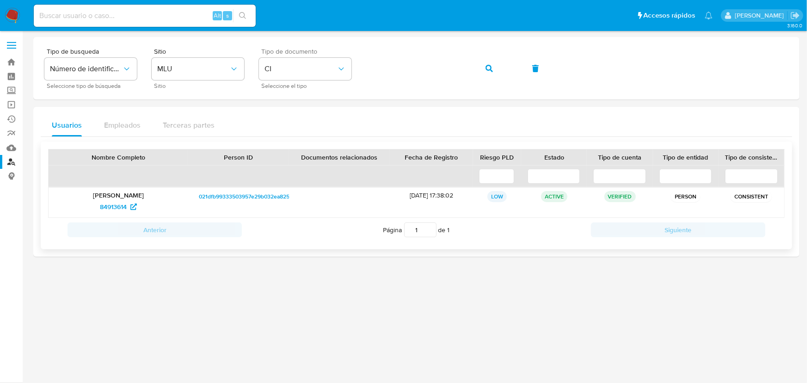
click at [761, 200] on p "CONSISTENT" at bounding box center [751, 196] width 41 height 11
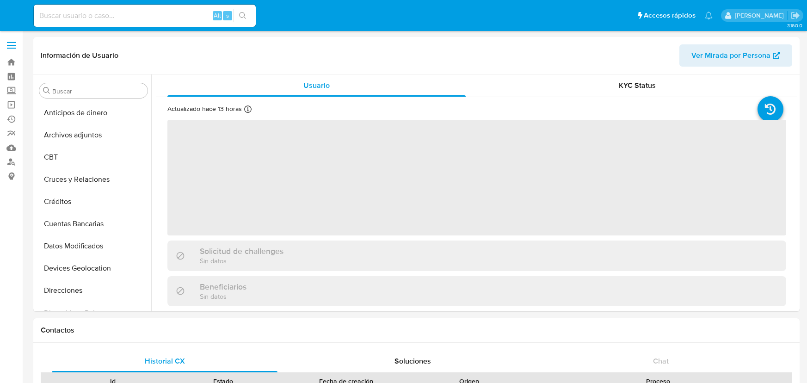
select select "10"
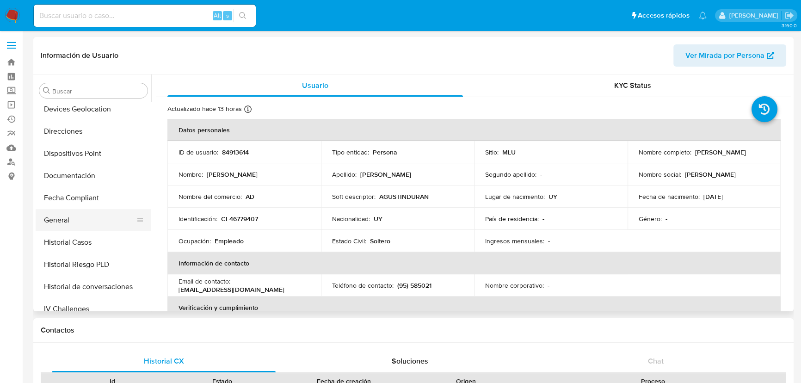
scroll to position [161, 0]
drag, startPoint x: 70, startPoint y: 220, endPoint x: 104, endPoint y: 212, distance: 35.1
click at [70, 221] on button "General" at bounding box center [90, 219] width 108 height 22
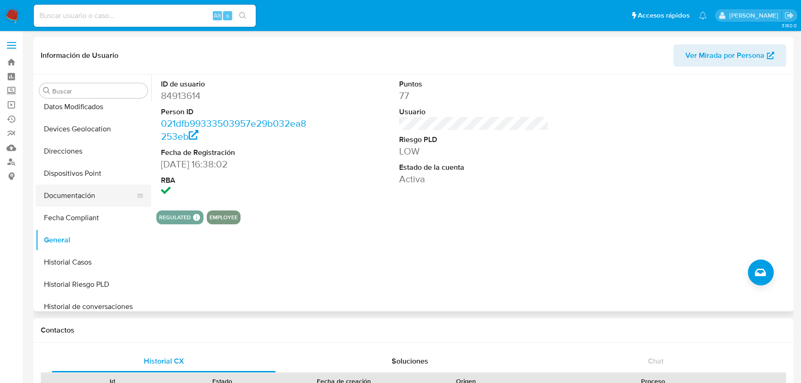
scroll to position [118, 0]
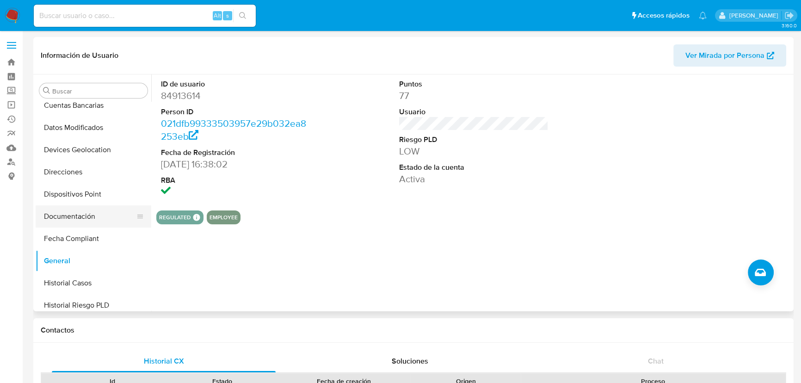
click at [102, 223] on button "Documentación" at bounding box center [90, 216] width 108 height 22
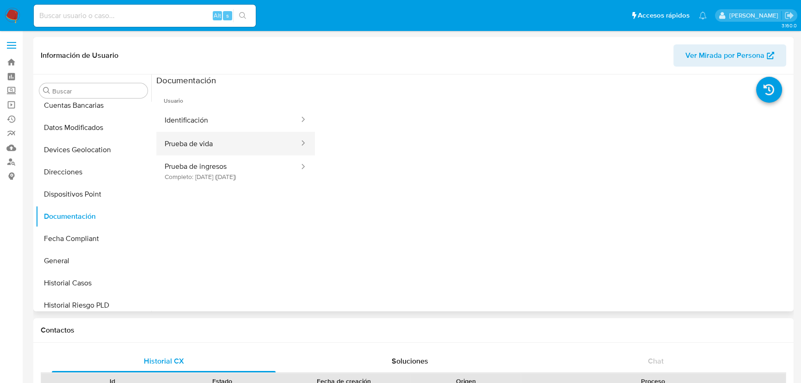
click at [201, 138] on button "Prueba de vida" at bounding box center [228, 144] width 144 height 24
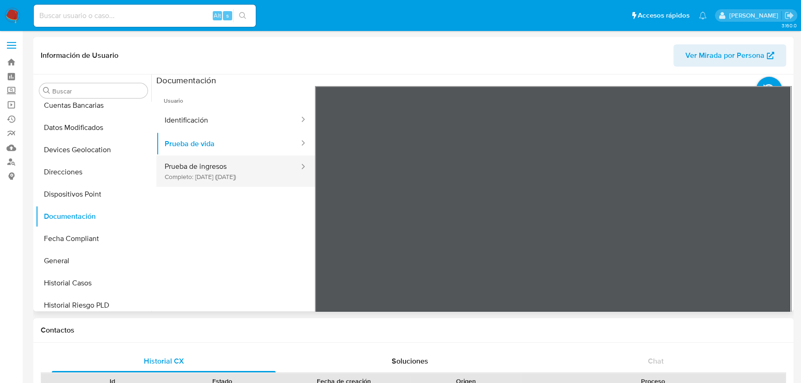
click at [248, 176] on button "Prueba de ingresos Completo: 27/06/2025 (hace 3 meses)" at bounding box center [228, 170] width 144 height 31
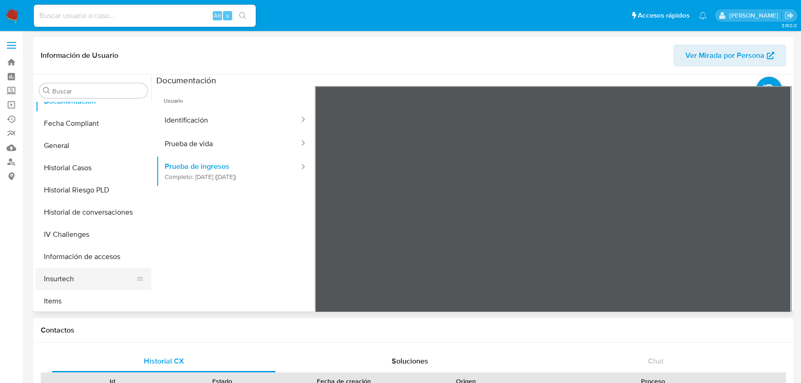
scroll to position [287, 0]
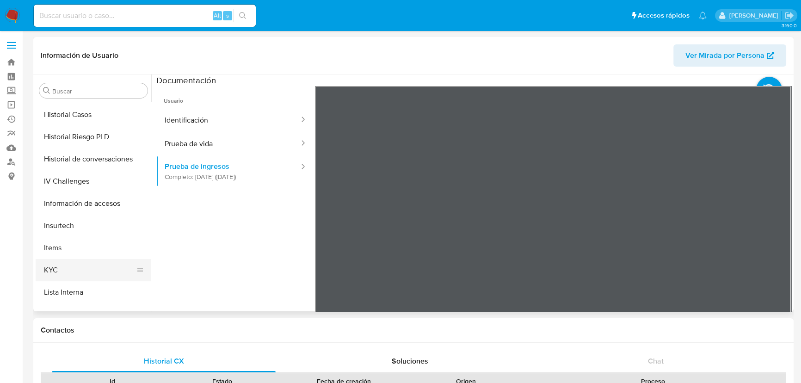
click at [81, 266] on button "KYC" at bounding box center [90, 270] width 108 height 22
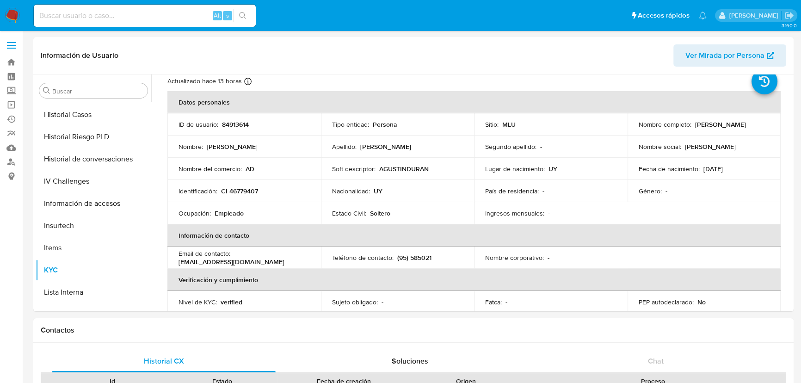
scroll to position [42, 0]
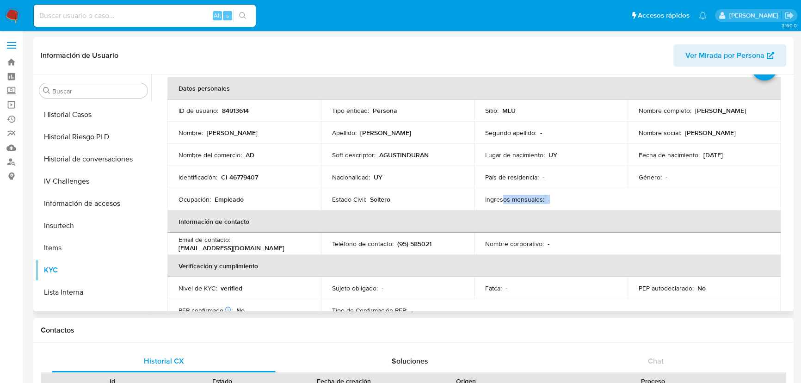
drag, startPoint x: 515, startPoint y: 199, endPoint x: 500, endPoint y: 198, distance: 14.4
click at [500, 198] on td "Ingresos mensuales : -" at bounding box center [551, 199] width 154 height 22
click at [500, 198] on p "Ingresos mensuales :" at bounding box center [514, 199] width 59 height 8
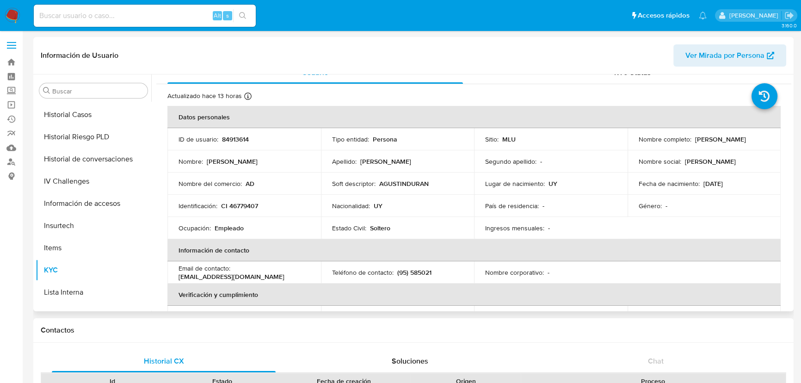
scroll to position [0, 0]
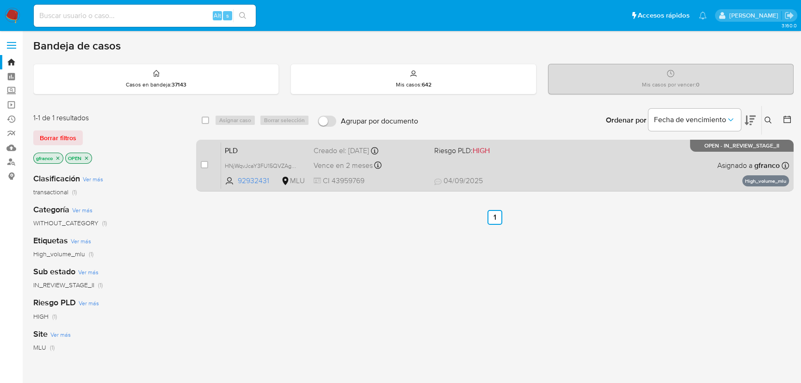
click at [623, 167] on div "PLD HNjWqvJcaY3FU15QVZAgosby 92932431 MLU Riesgo PLD: HIGH Creado el: [DATE] Cr…" at bounding box center [505, 165] width 568 height 47
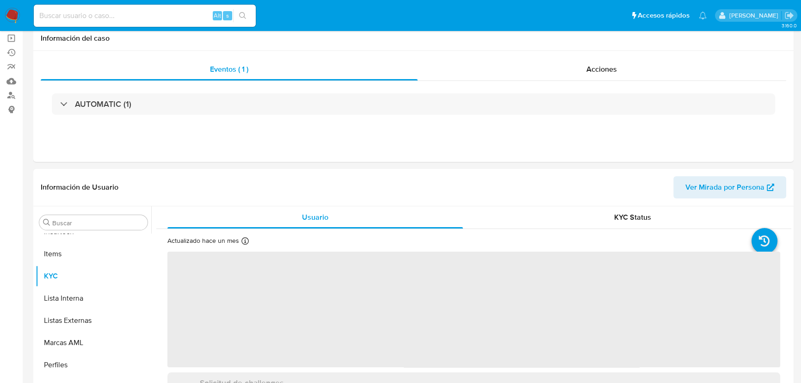
scroll to position [84, 0]
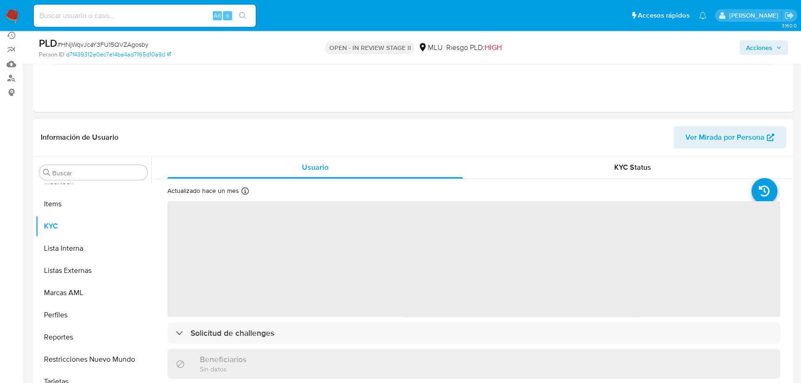
select select "10"
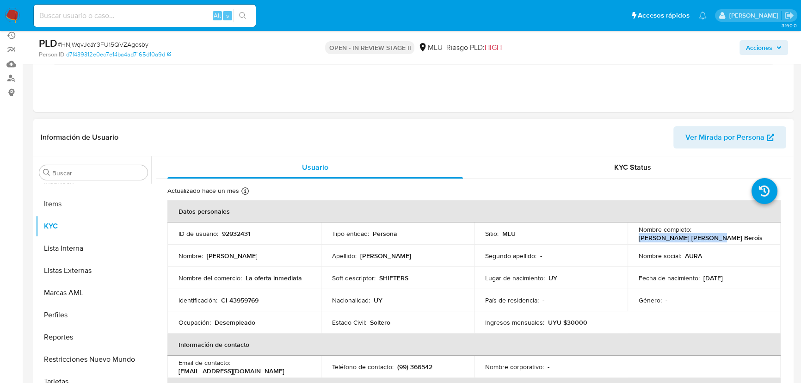
drag, startPoint x: 633, startPoint y: 238, endPoint x: 710, endPoint y: 240, distance: 76.8
click at [710, 240] on td "Nombre completo : [PERSON_NAME] [PERSON_NAME] Berois" at bounding box center [705, 234] width 154 height 22
click at [710, 240] on p "[PERSON_NAME] [PERSON_NAME] Berois" at bounding box center [701, 238] width 124 height 8
click at [643, 241] on p "[PERSON_NAME] [PERSON_NAME] Berois" at bounding box center [701, 238] width 124 height 8
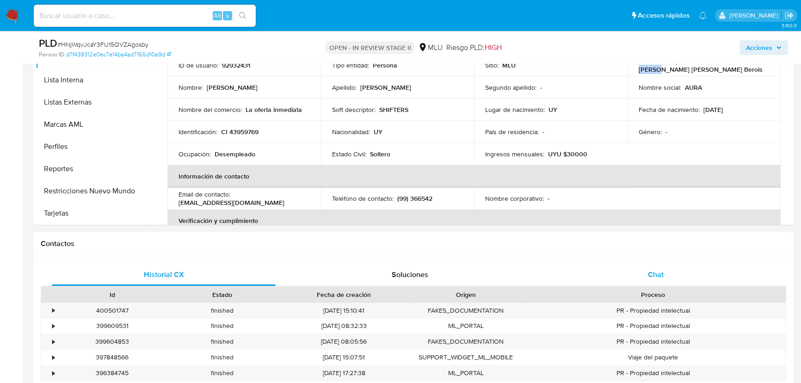
click at [658, 269] on span "Chat" at bounding box center [656, 274] width 16 height 11
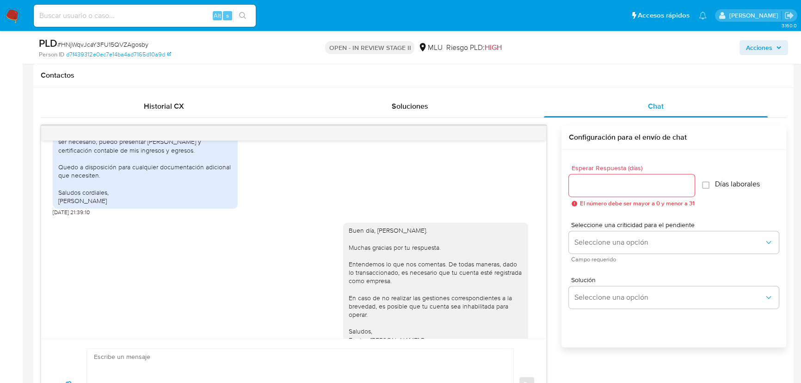
scroll to position [238, 0]
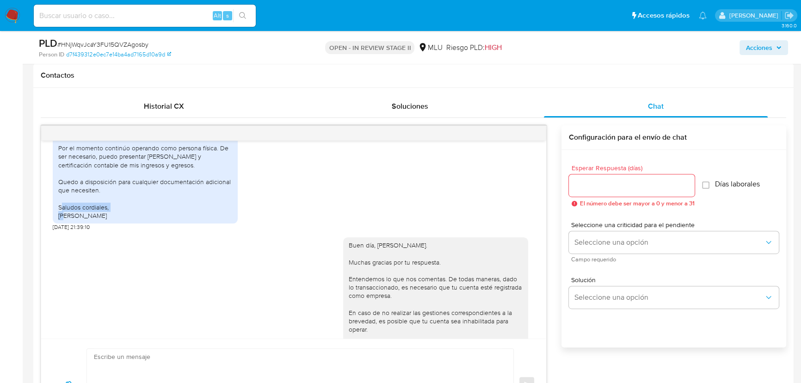
drag, startPoint x: 70, startPoint y: 211, endPoint x: 116, endPoint y: 213, distance: 45.9
click at [116, 213] on div "Estimados, Gracias por el contacto. Estuve analizando mi situación con mi conta…" at bounding box center [145, 152] width 174 height 135
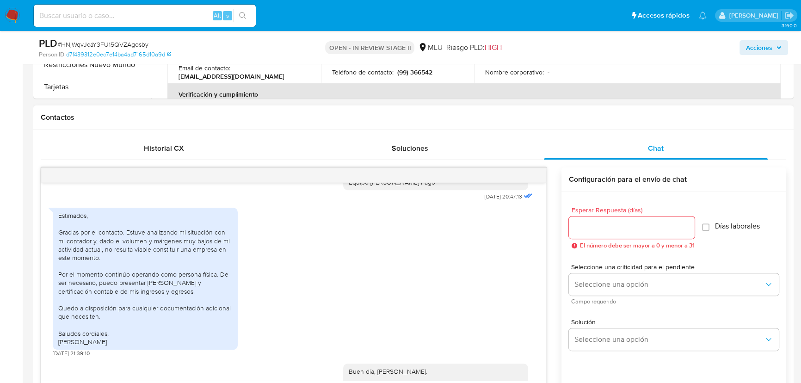
scroll to position [168, 0]
